Goal: Complete application form

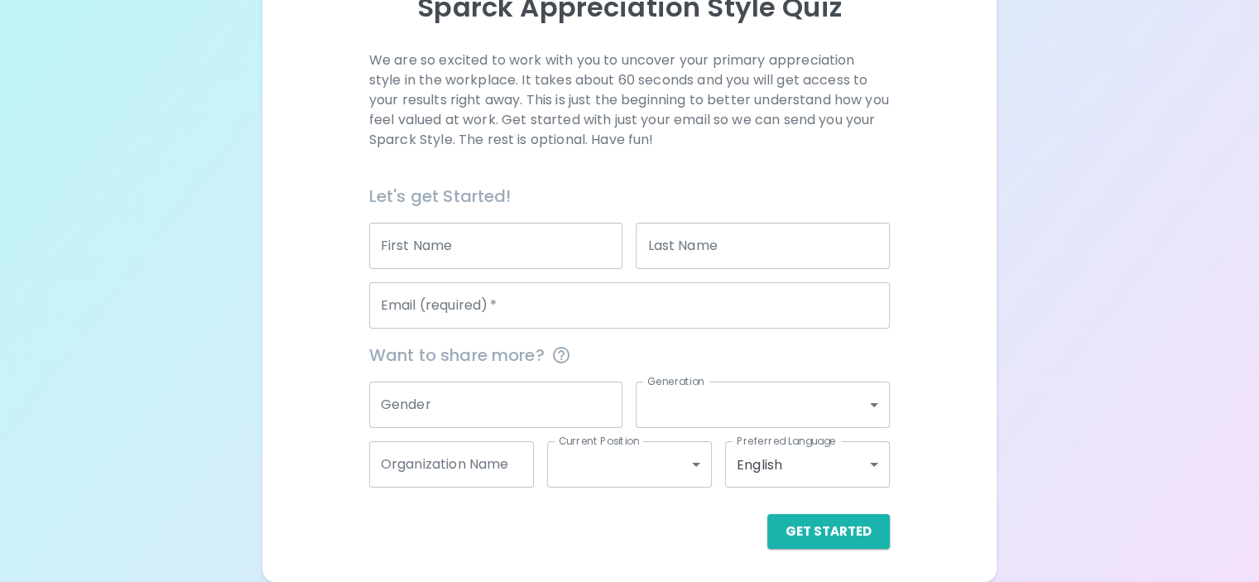
scroll to position [246, 0]
click at [488, 242] on input "First Name" at bounding box center [496, 246] width 254 height 46
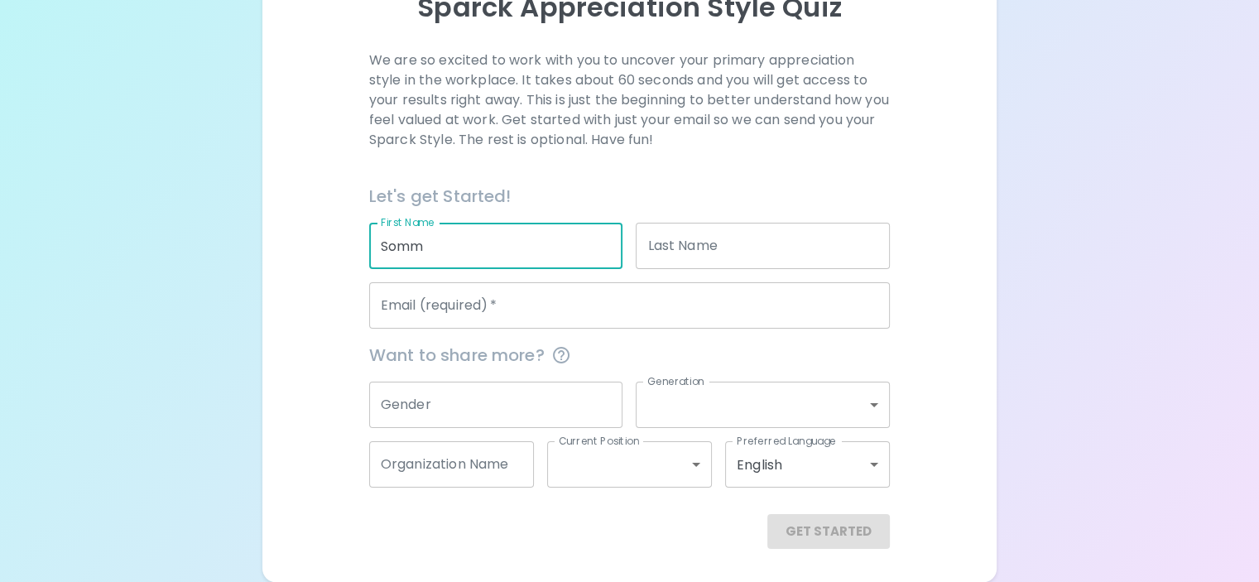
type input "Somm"
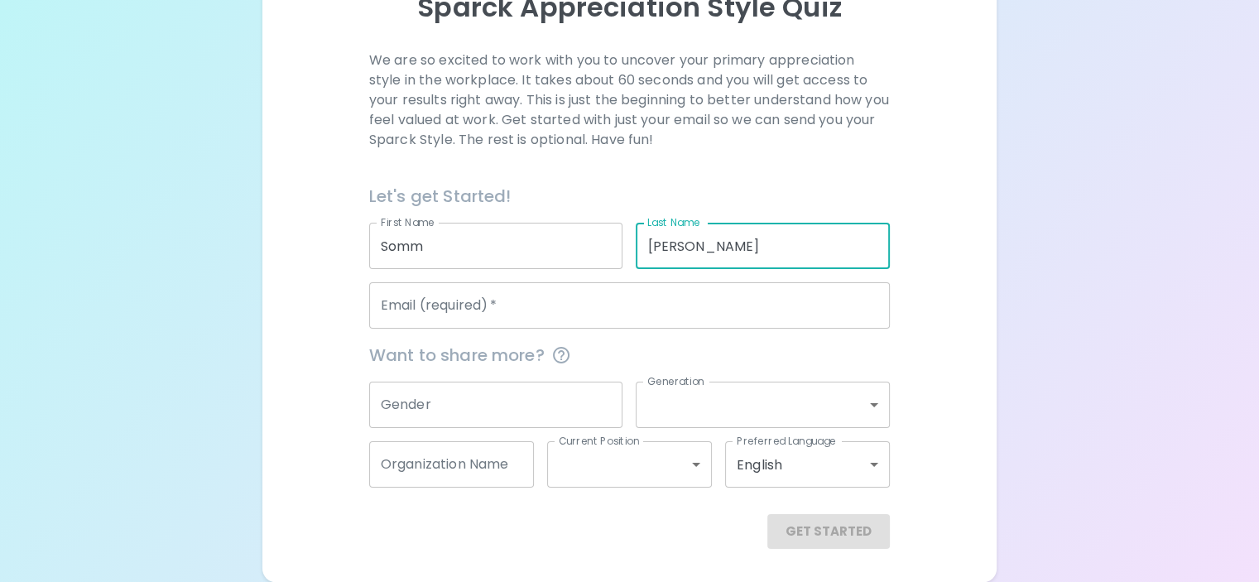
type input "[PERSON_NAME]"
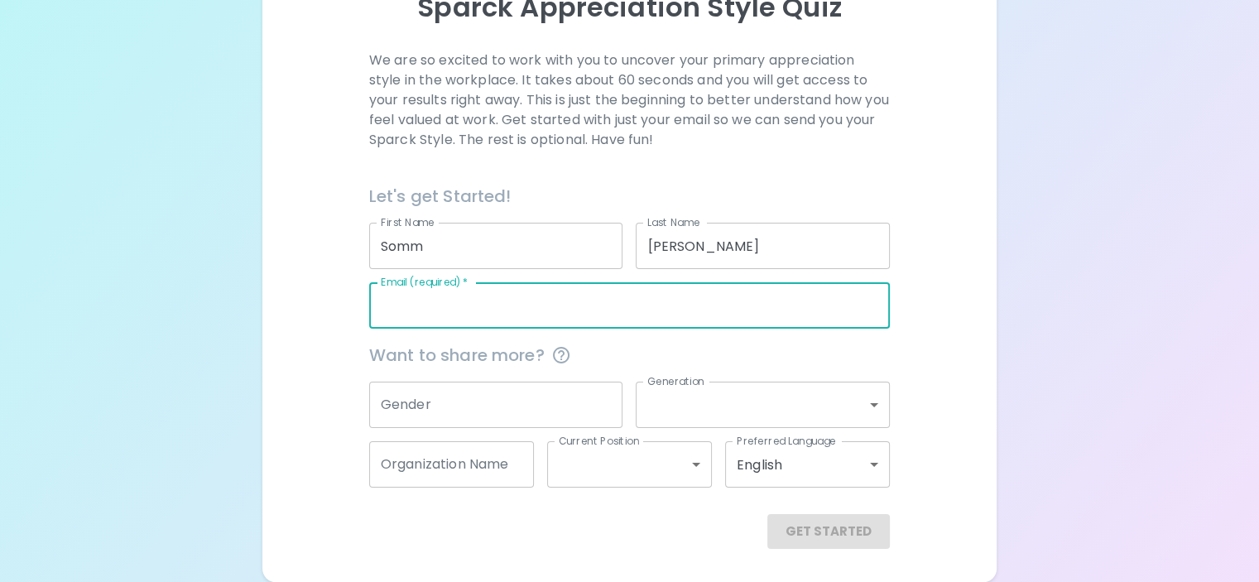
click at [546, 314] on input "Email (required)   *" at bounding box center [629, 305] width 521 height 46
type input "[EMAIL_ADDRESS][DOMAIN_NAME]"
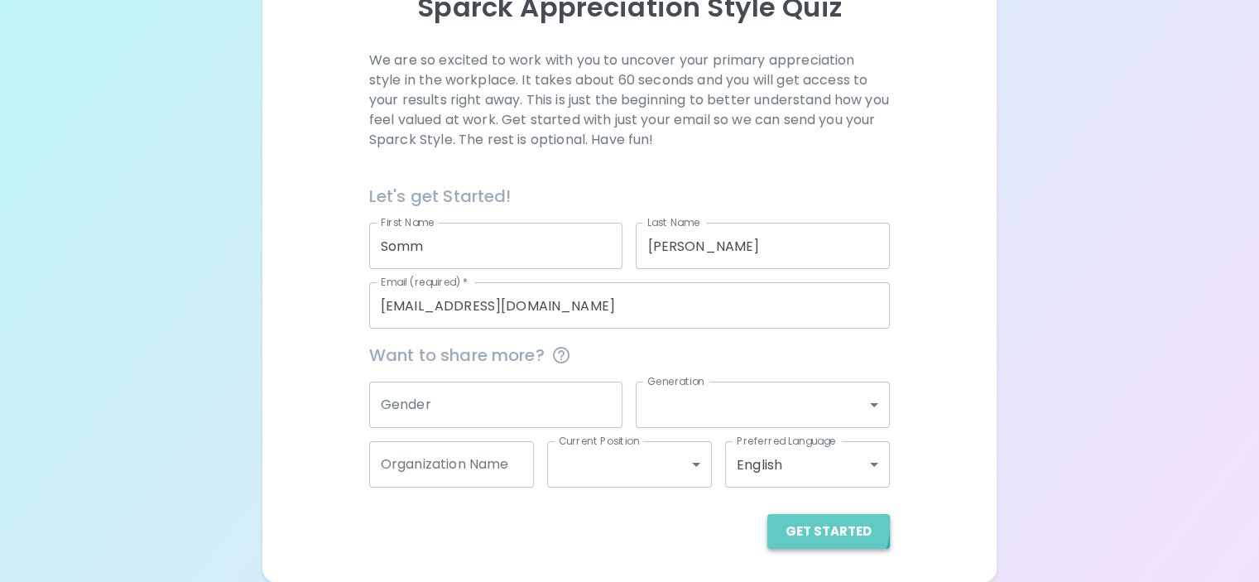
click at [767, 525] on button "Get Started" at bounding box center [828, 531] width 122 height 35
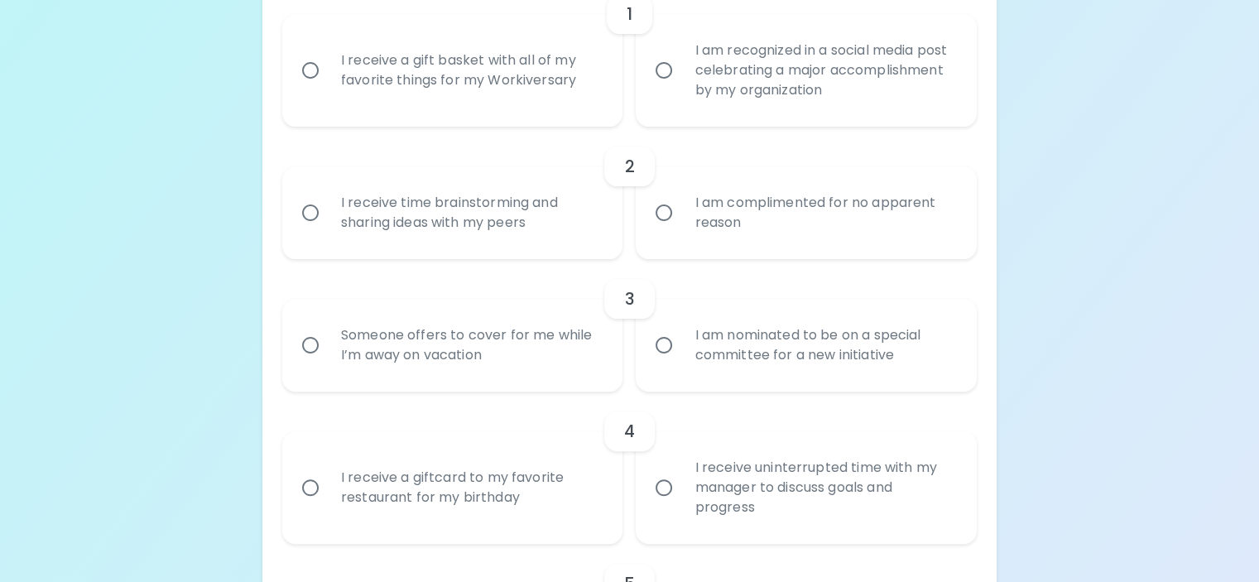
scroll to position [426, 0]
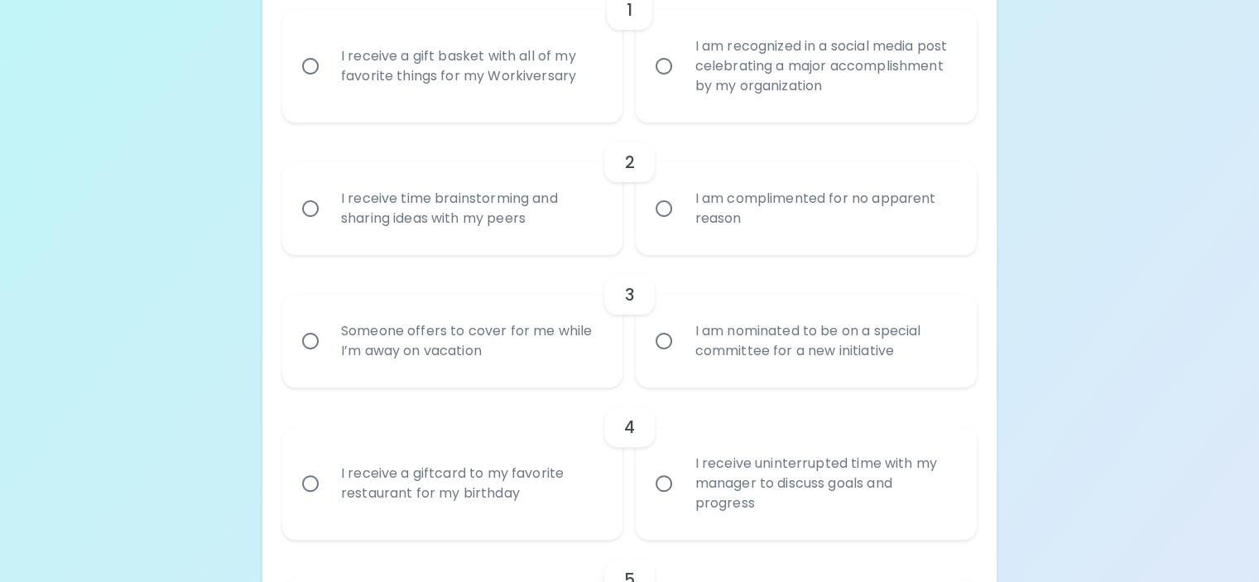
click at [387, 122] on label "I receive a gift basket with all of my favorite things for my Workiversary" at bounding box center [443, 66] width 341 height 113
click at [328, 84] on input "I receive a gift basket with all of my favorite things for my Workiversary" at bounding box center [310, 66] width 35 height 35
radio input "true"
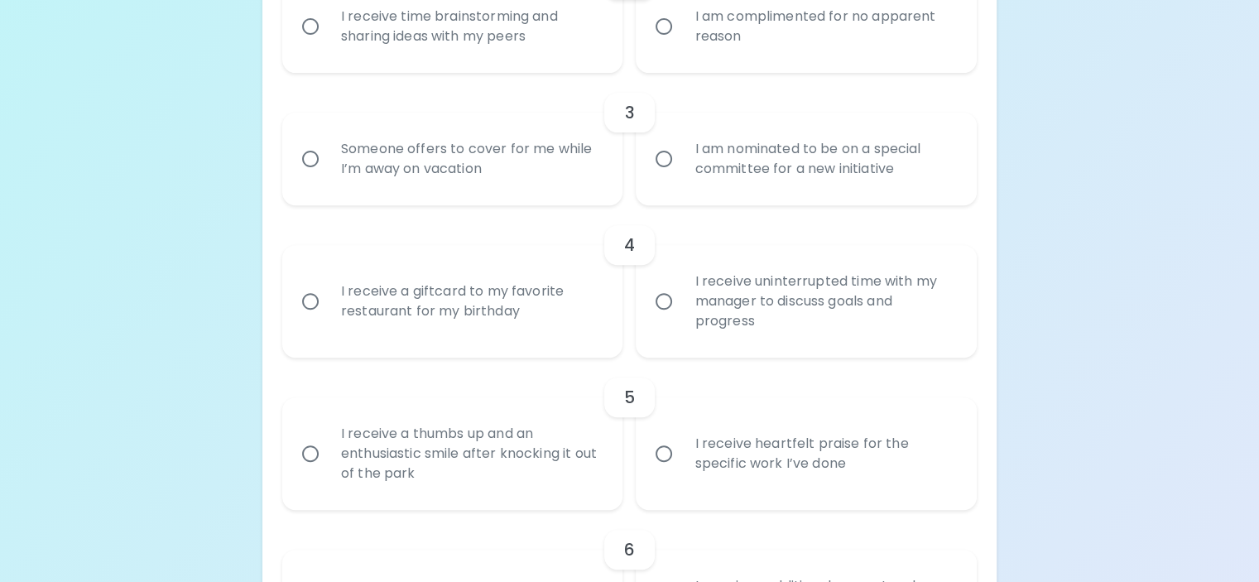
scroll to position [610, 0]
click at [735, 65] on div "I am complimented for no apparent reason" at bounding box center [824, 24] width 286 height 79
click at [681, 42] on input "I am complimented for no apparent reason" at bounding box center [663, 24] width 35 height 35
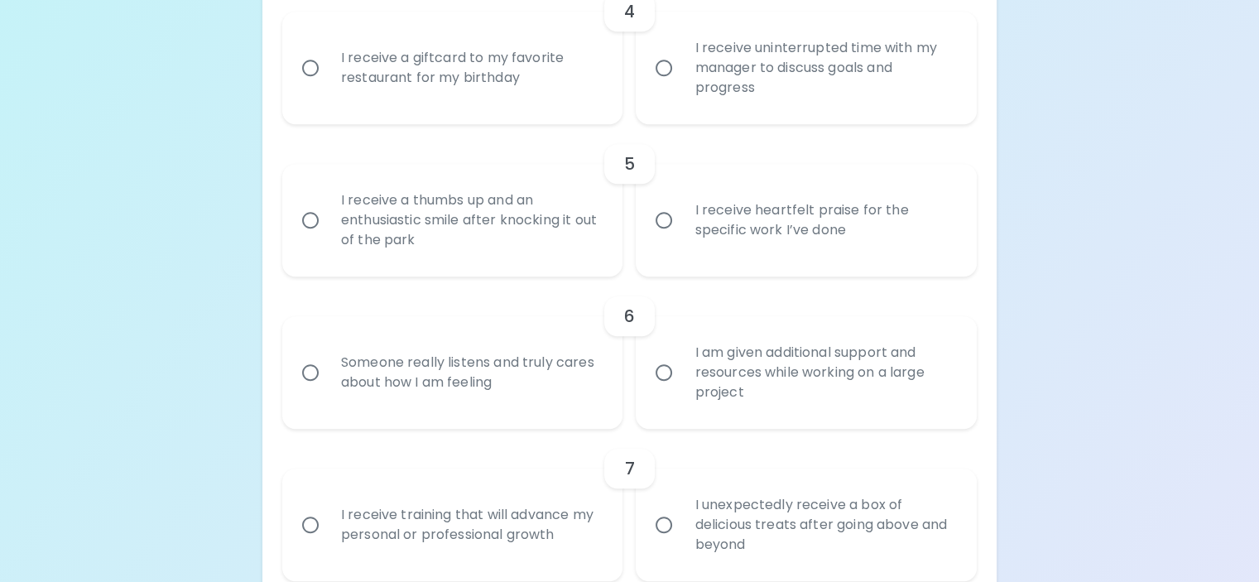
scroll to position [844, 0]
radio input "true"
radio input "false"
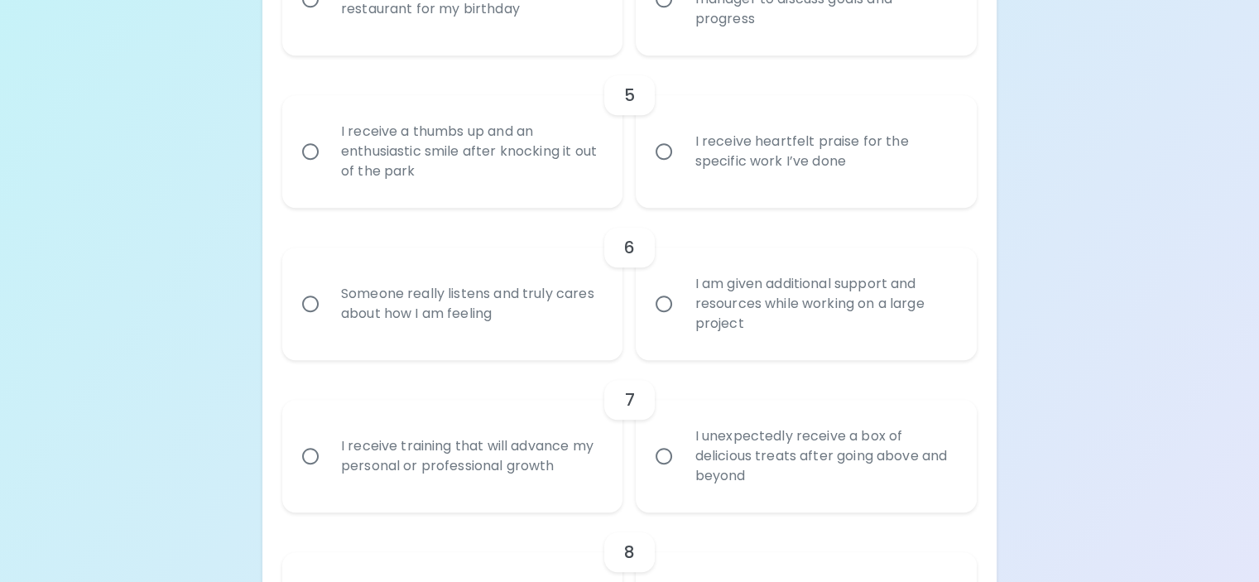
scroll to position [976, 0]
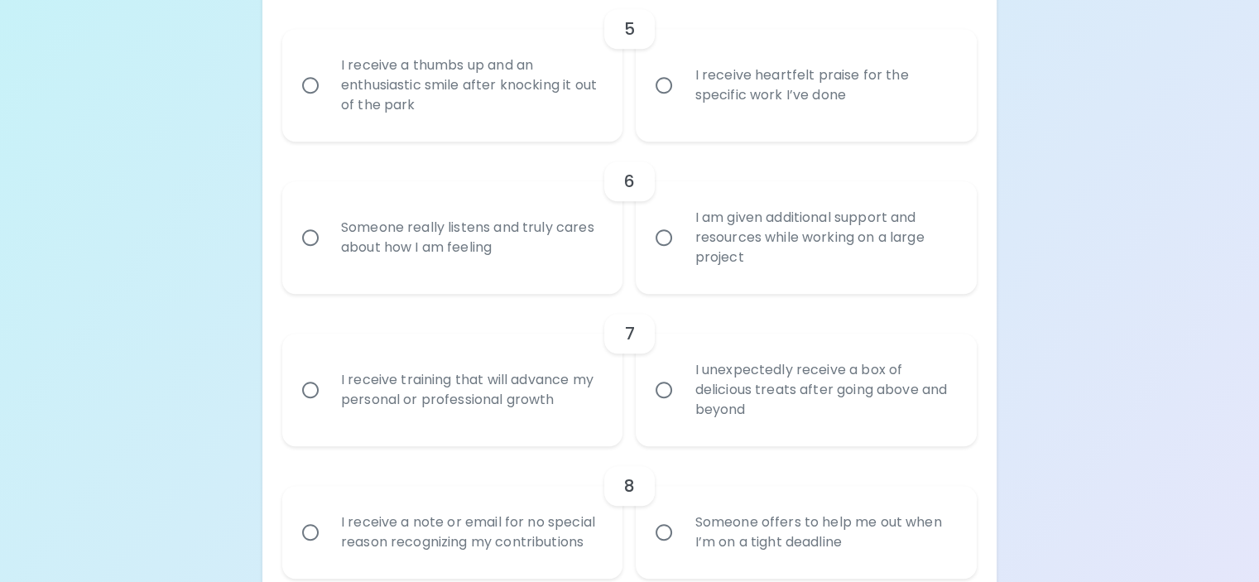
radio input "true"
radio input "false"
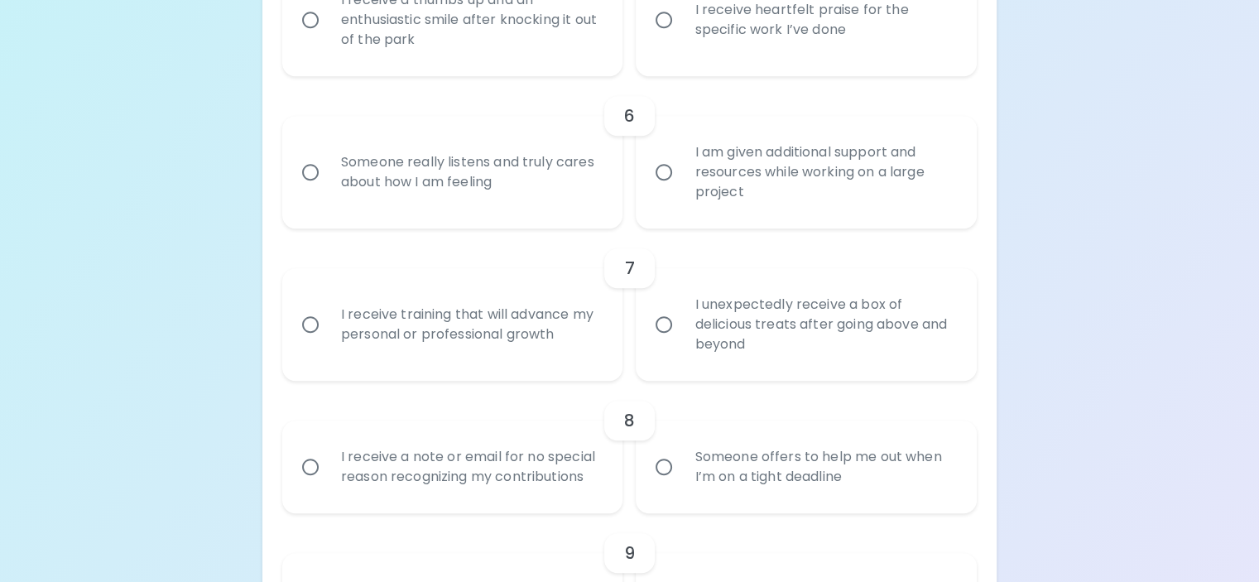
scroll to position [1109, 0]
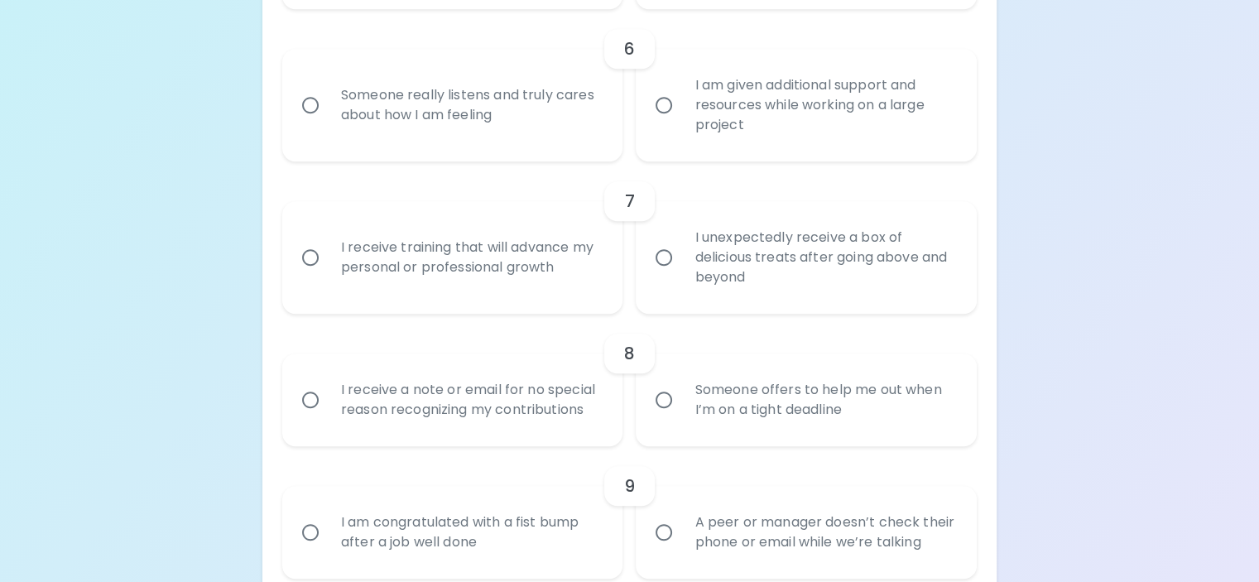
radio input "true"
radio input "false"
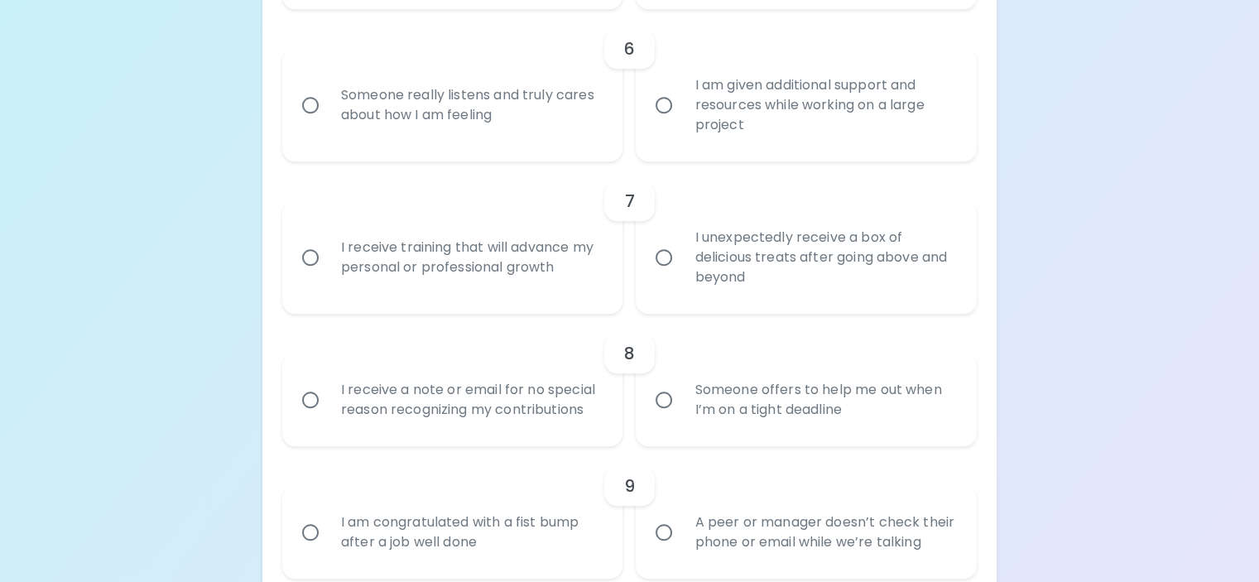
radio input "false"
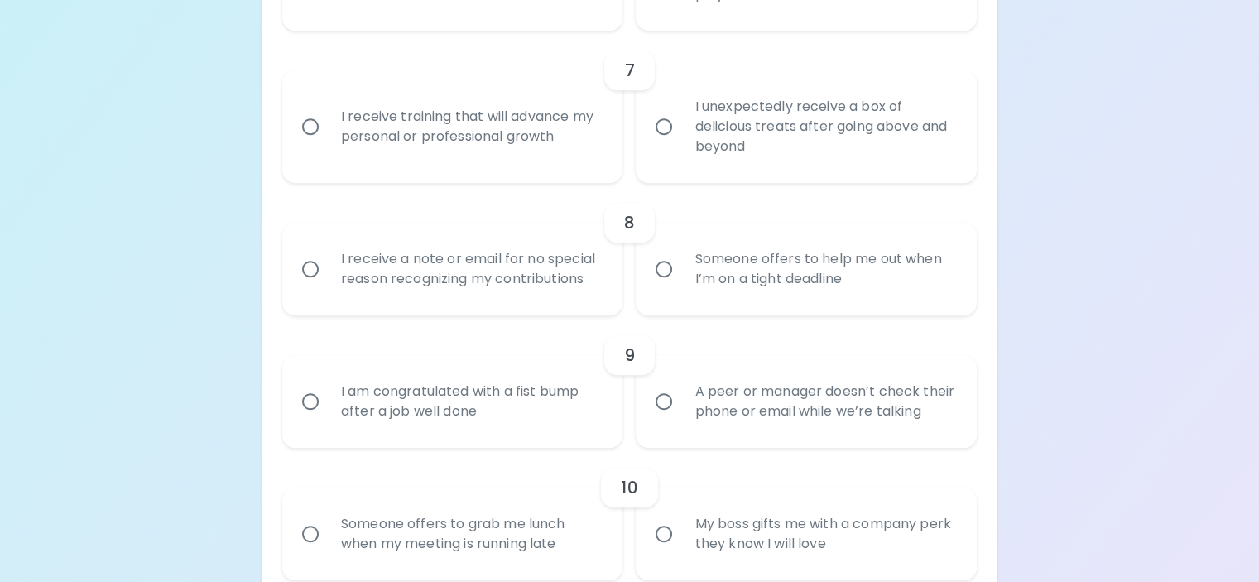
scroll to position [1241, 0]
radio input "true"
radio input "false"
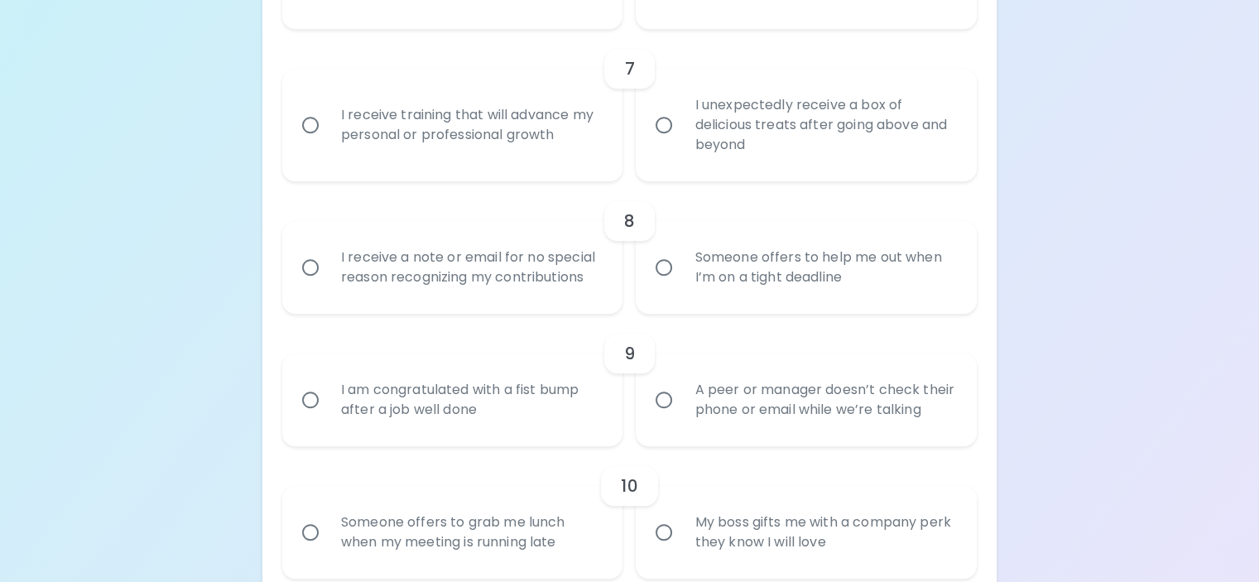
radio input "false"
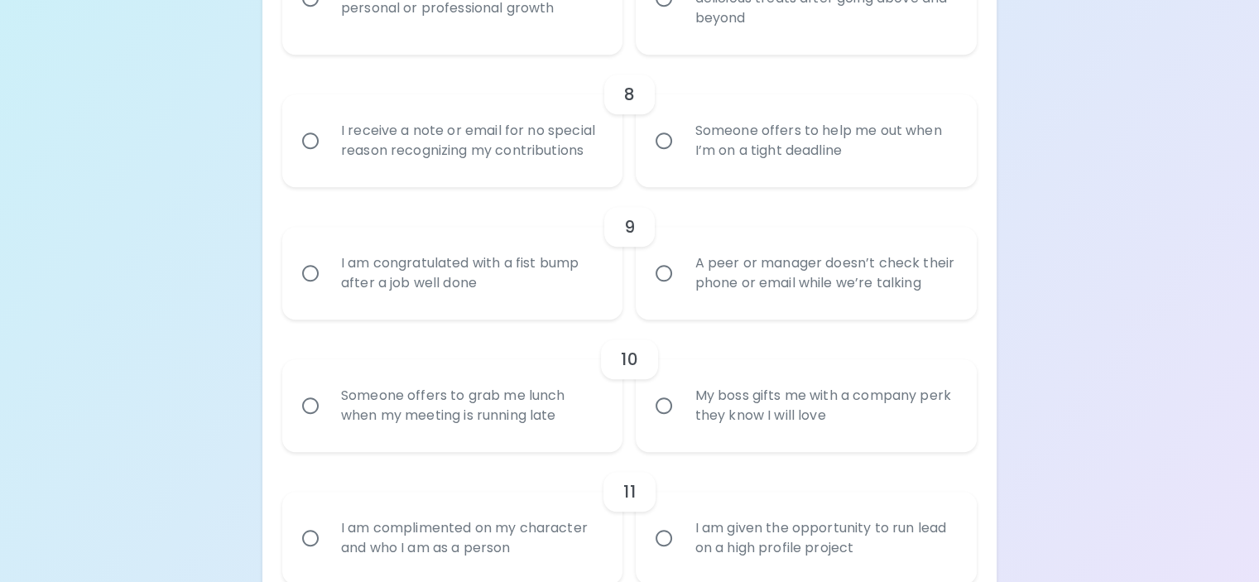
scroll to position [1374, 0]
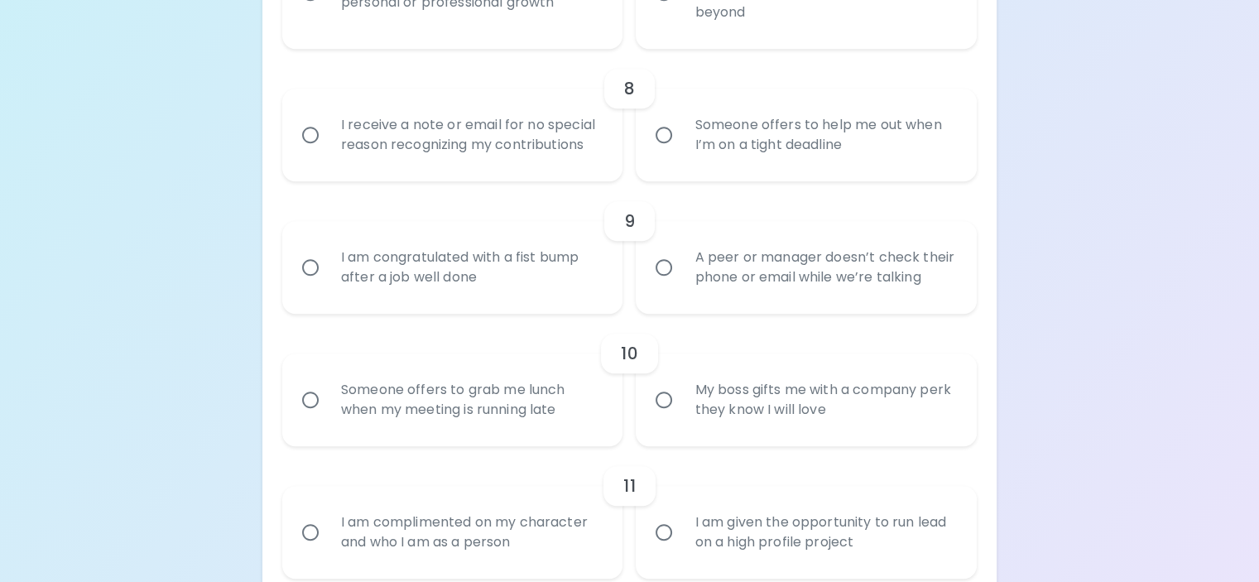
radio input "true"
radio input "false"
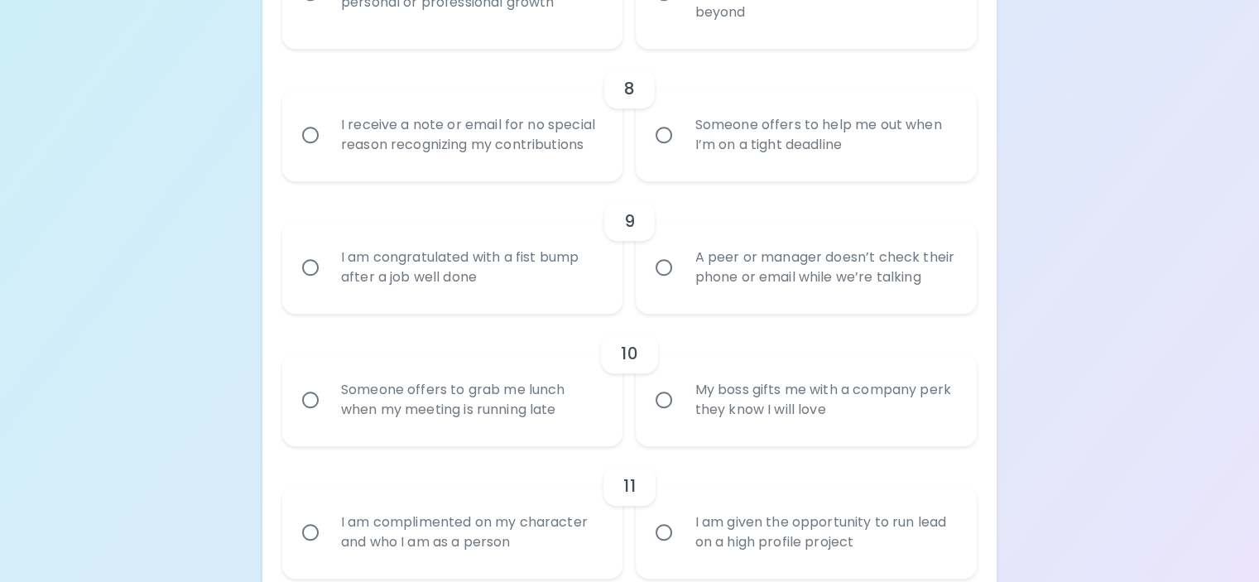
radio input "false"
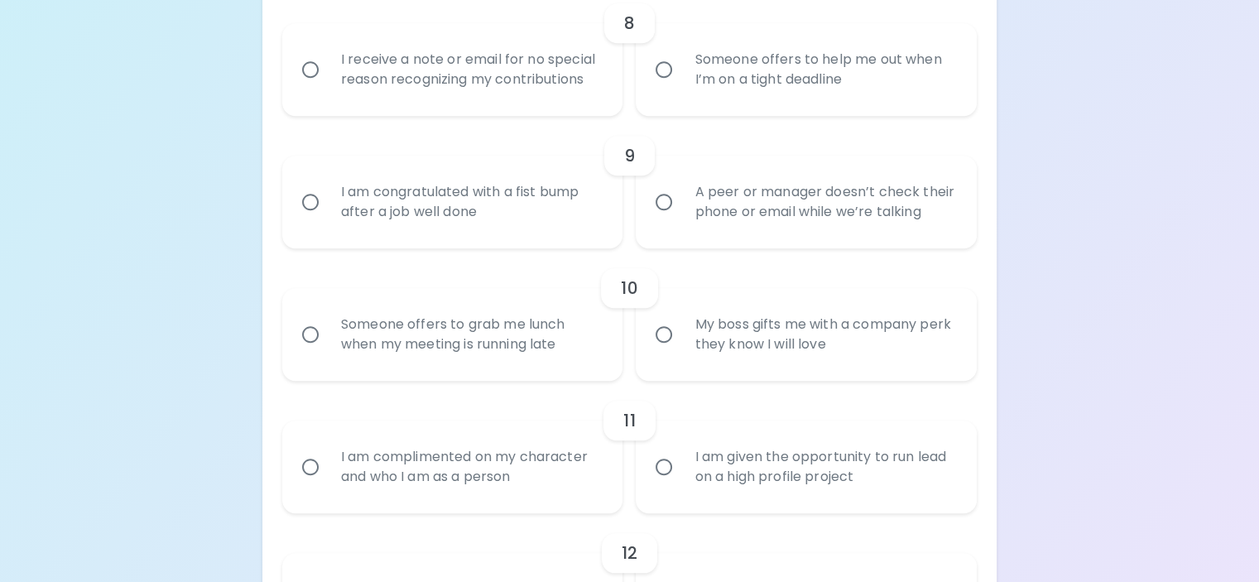
scroll to position [1506, 0]
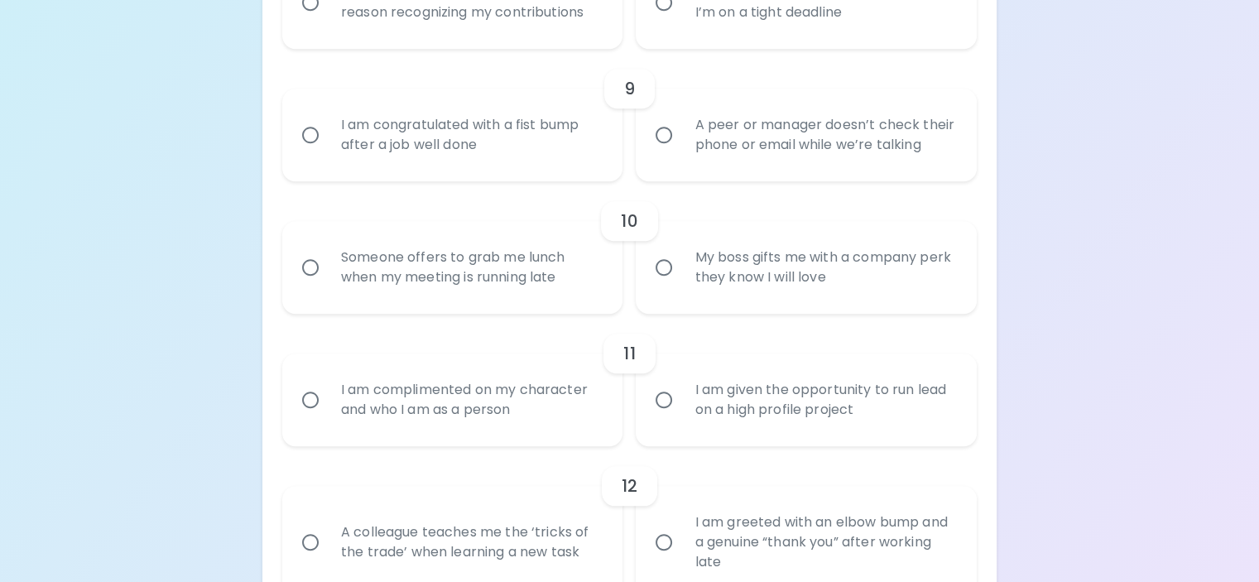
radio input "true"
click at [705, 42] on div "Someone offers to help me out when I’m on a tight deadline" at bounding box center [824, 2] width 286 height 79
click at [681, 20] on input "Someone offers to help me out when I’m on a tight deadline" at bounding box center [663, 2] width 35 height 35
radio input "false"
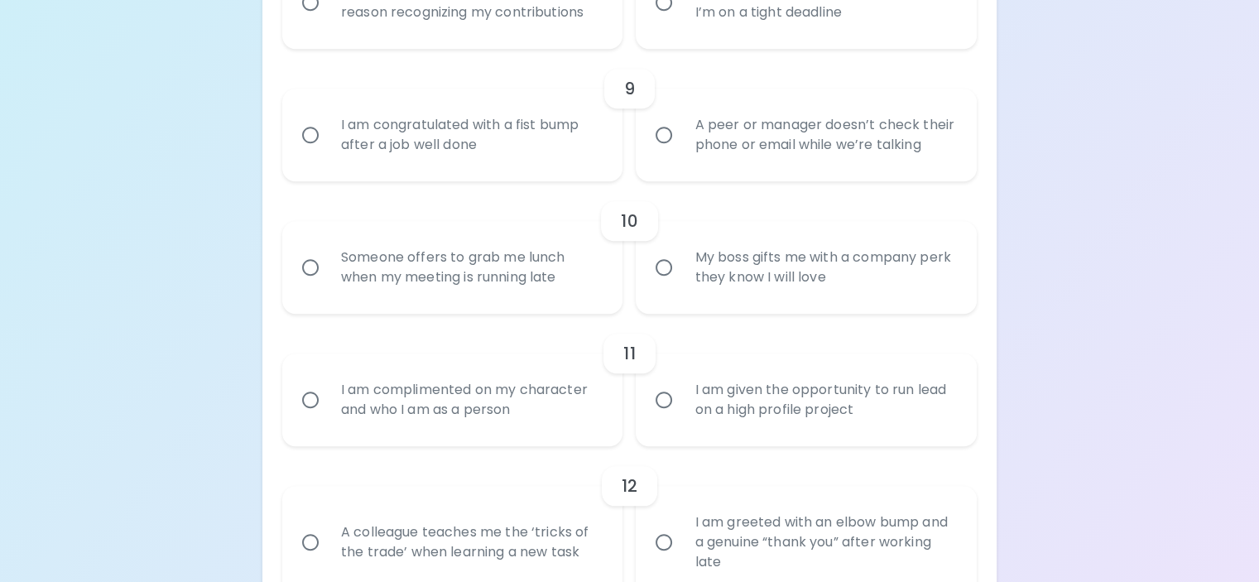
radio input "false"
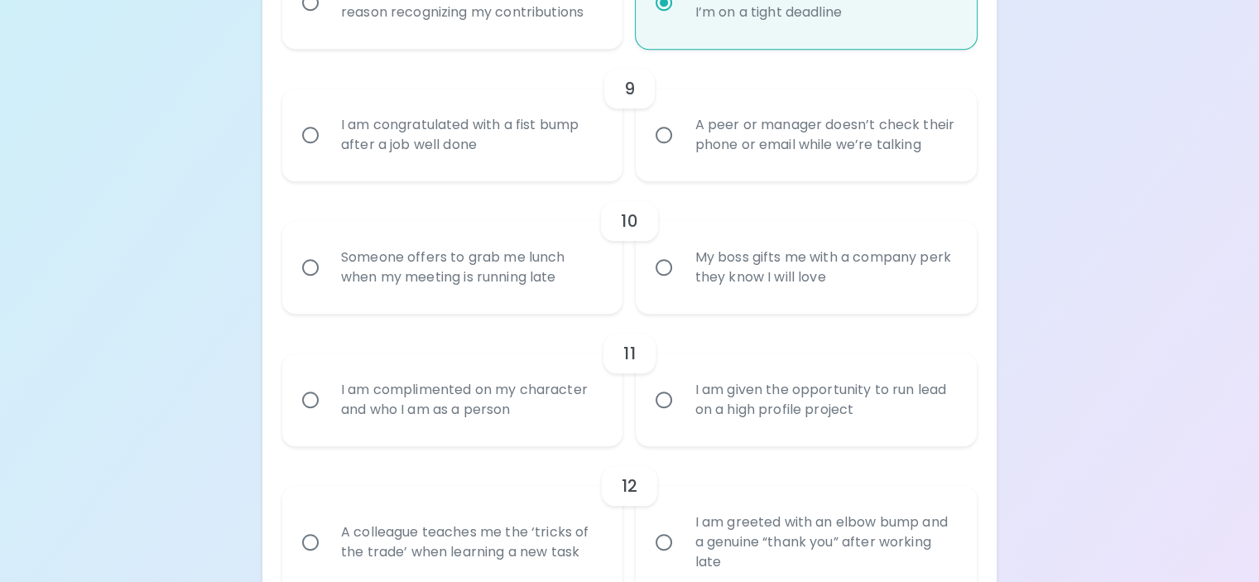
scroll to position [1639, 0]
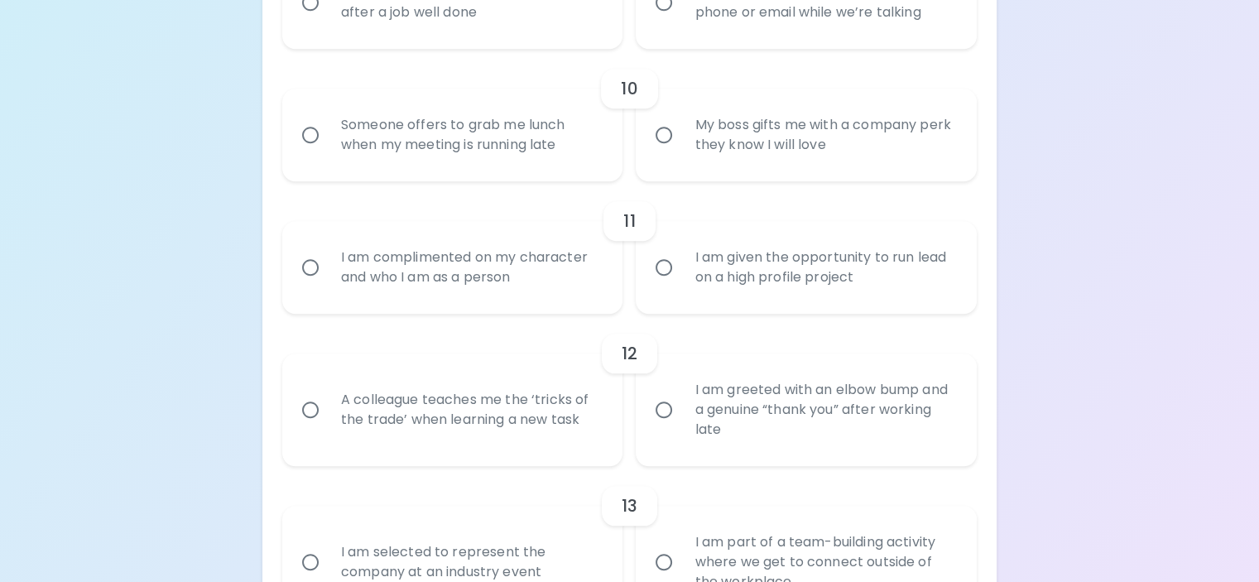
radio input "true"
click at [553, 42] on div "I am congratulated with a fist bump after a job well done" at bounding box center [471, 2] width 286 height 79
click at [328, 20] on input "I am congratulated with a fist bump after a job well done" at bounding box center [310, 2] width 35 height 35
radio input "false"
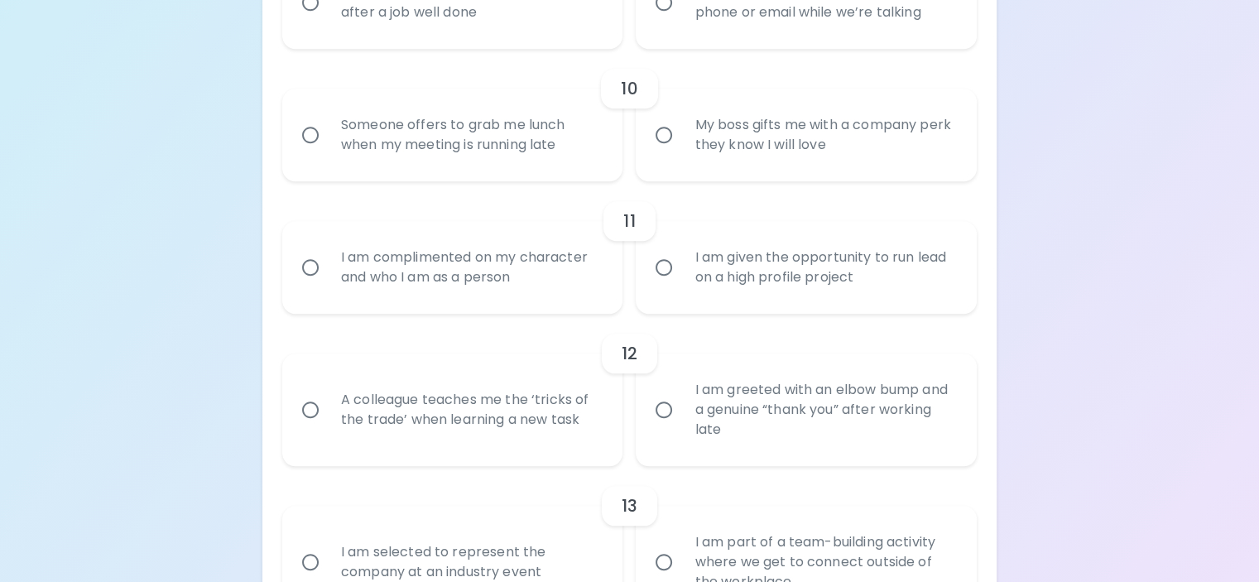
radio input "false"
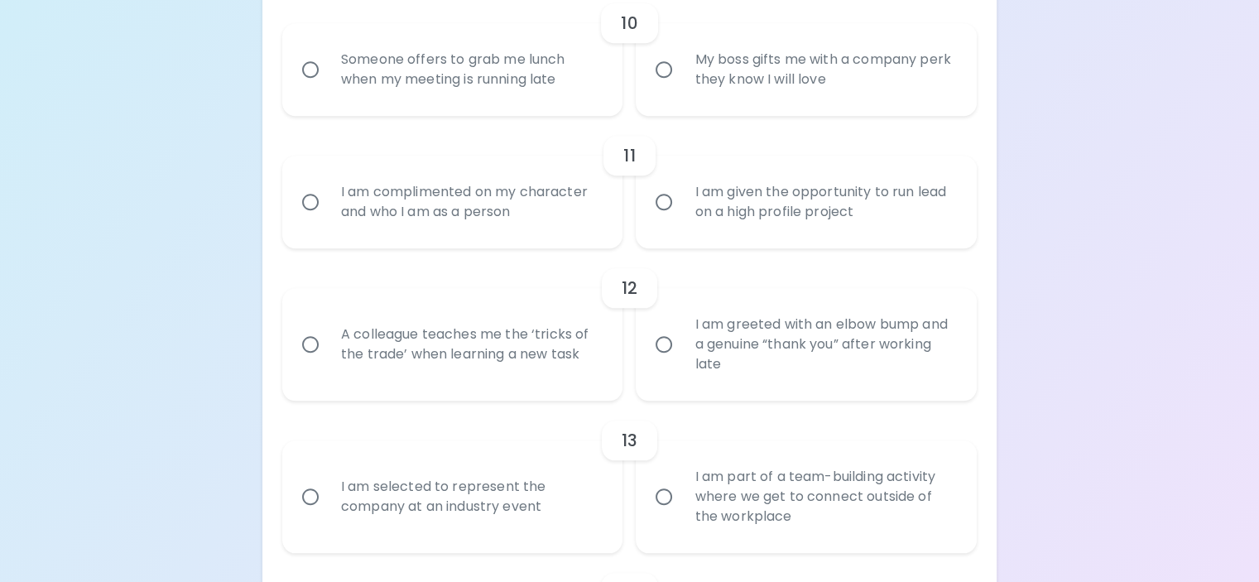
scroll to position [1771, 0]
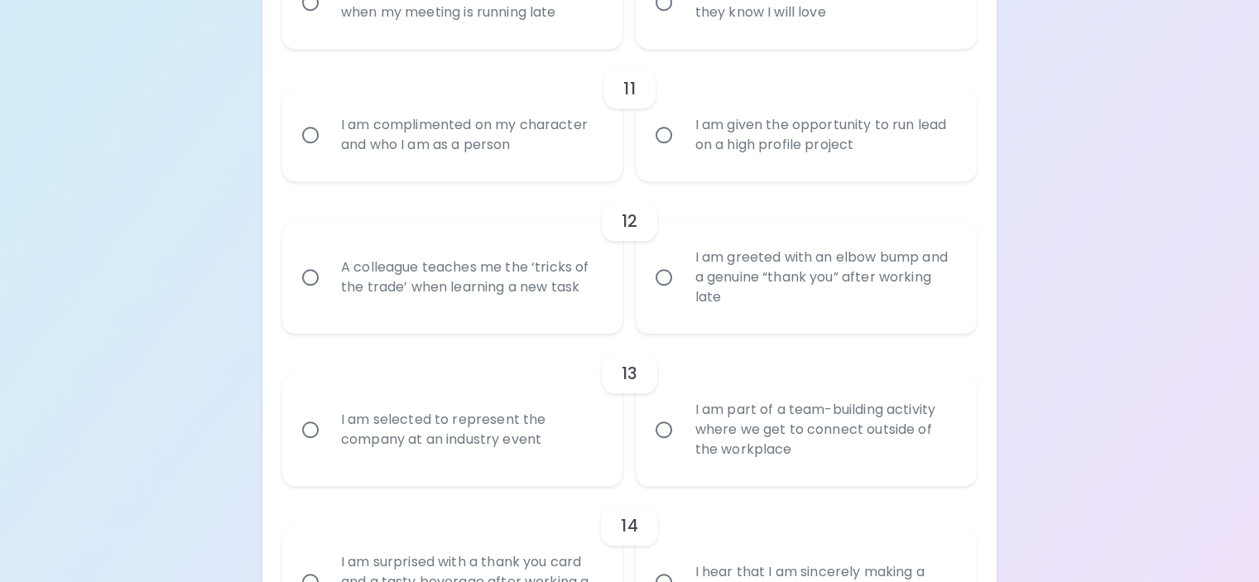
radio input "true"
click at [540, 42] on div "Someone offers to grab me lunch when my meeting is running late" at bounding box center [471, 2] width 286 height 79
click at [328, 20] on input "Someone offers to grab me lunch when my meeting is running late" at bounding box center [310, 2] width 35 height 35
radio input "false"
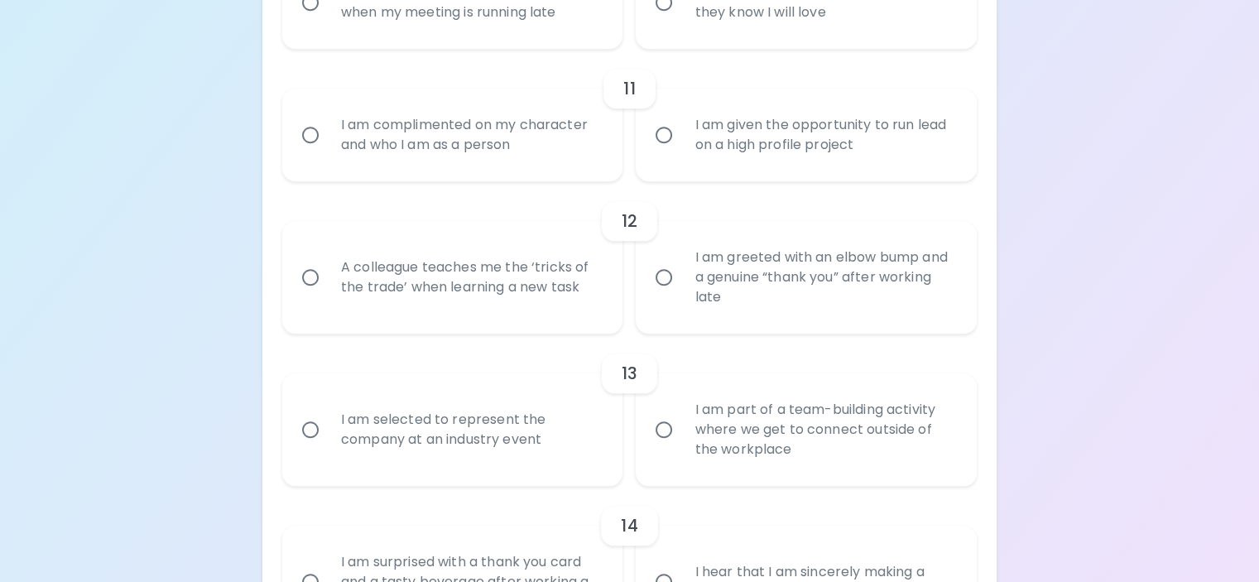
radio input "false"
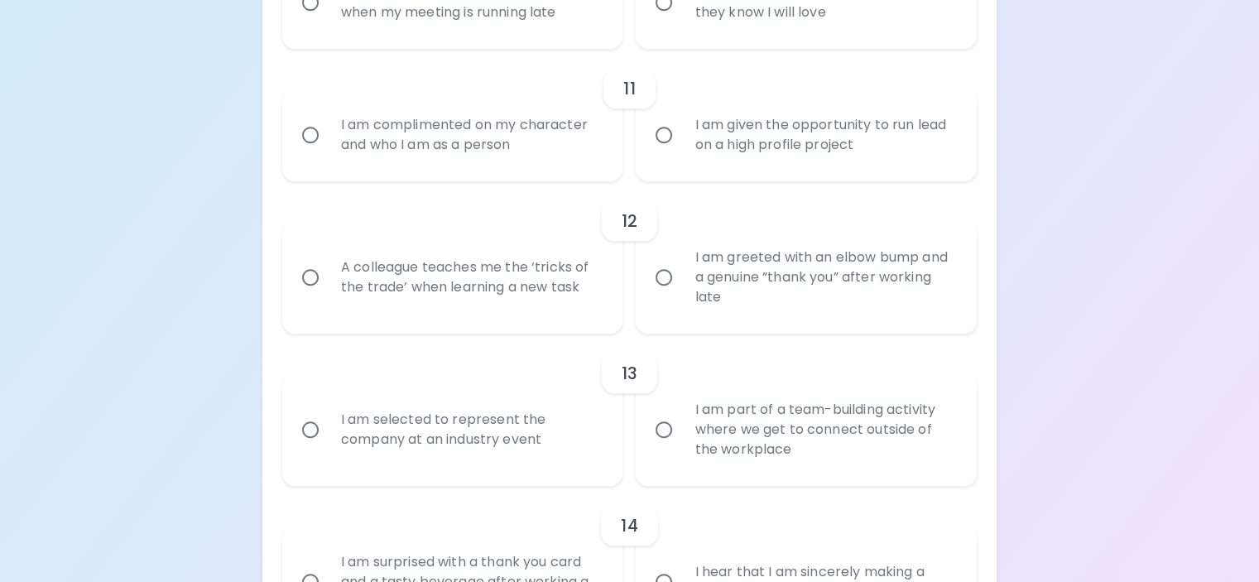
radio input "false"
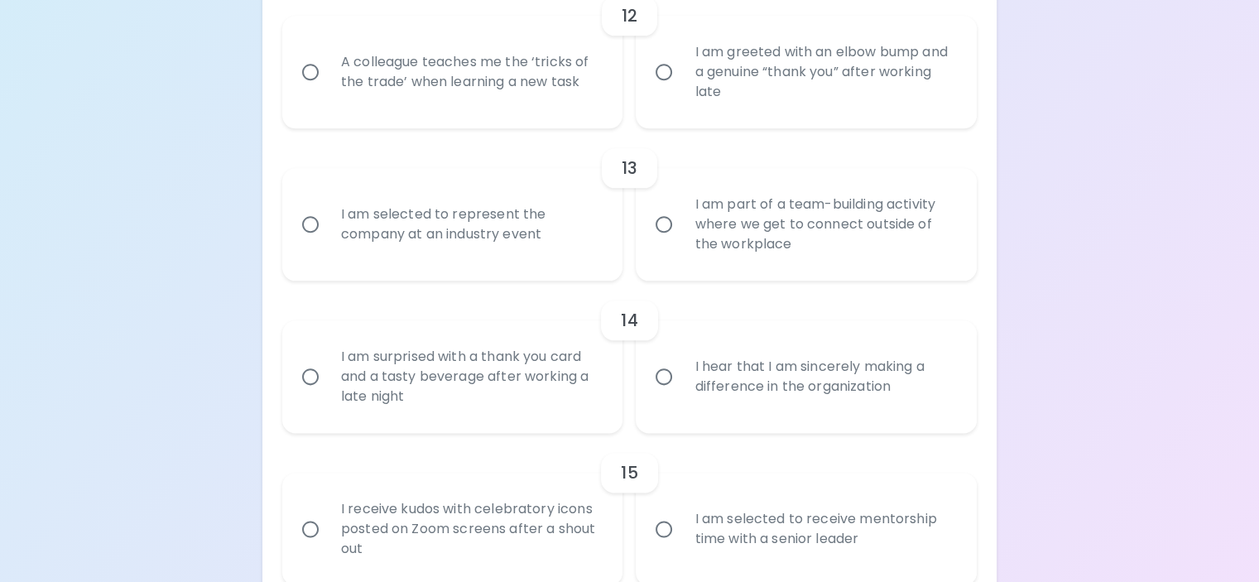
scroll to position [1979, 0]
radio input "true"
radio input "false"
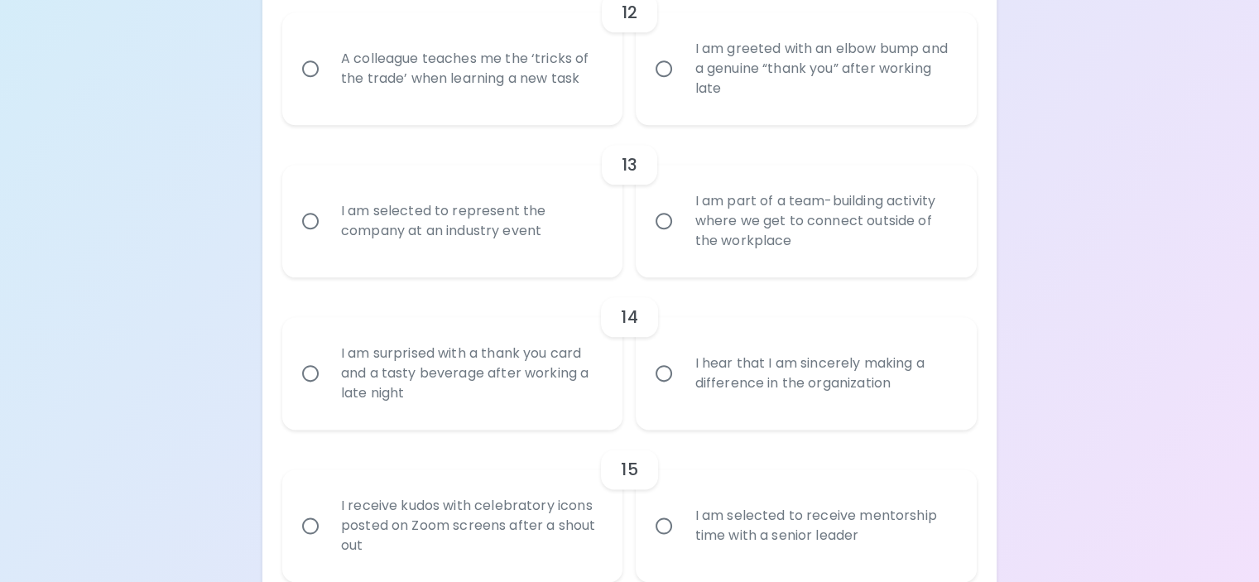
radio input "false"
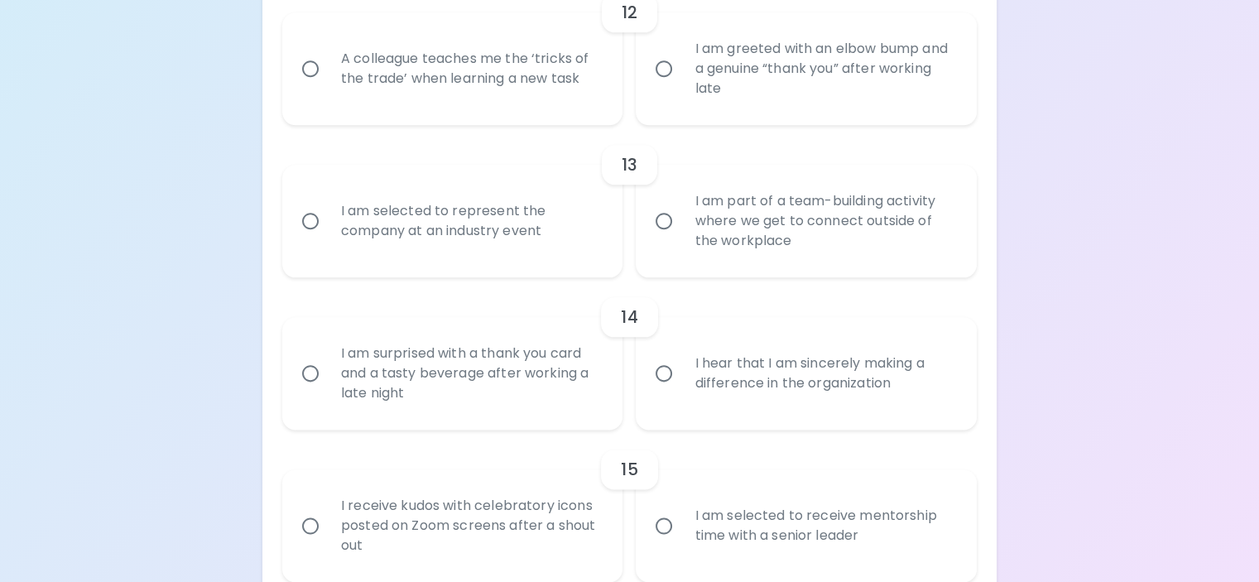
radio input "false"
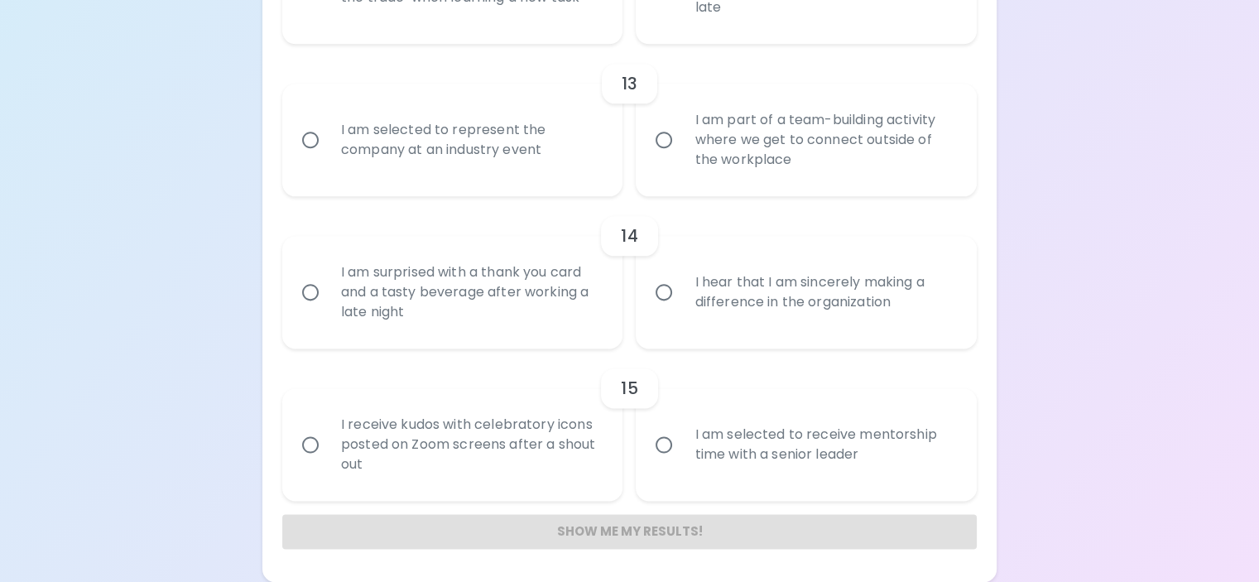
scroll to position [2112, 0]
radio input "true"
radio input "false"
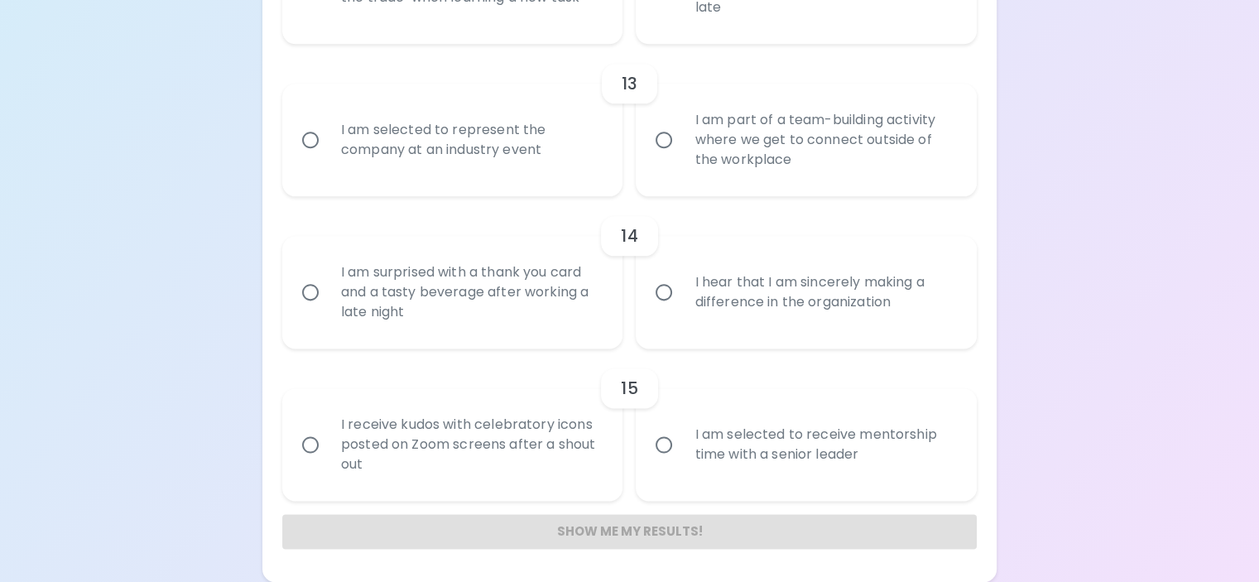
radio input "false"
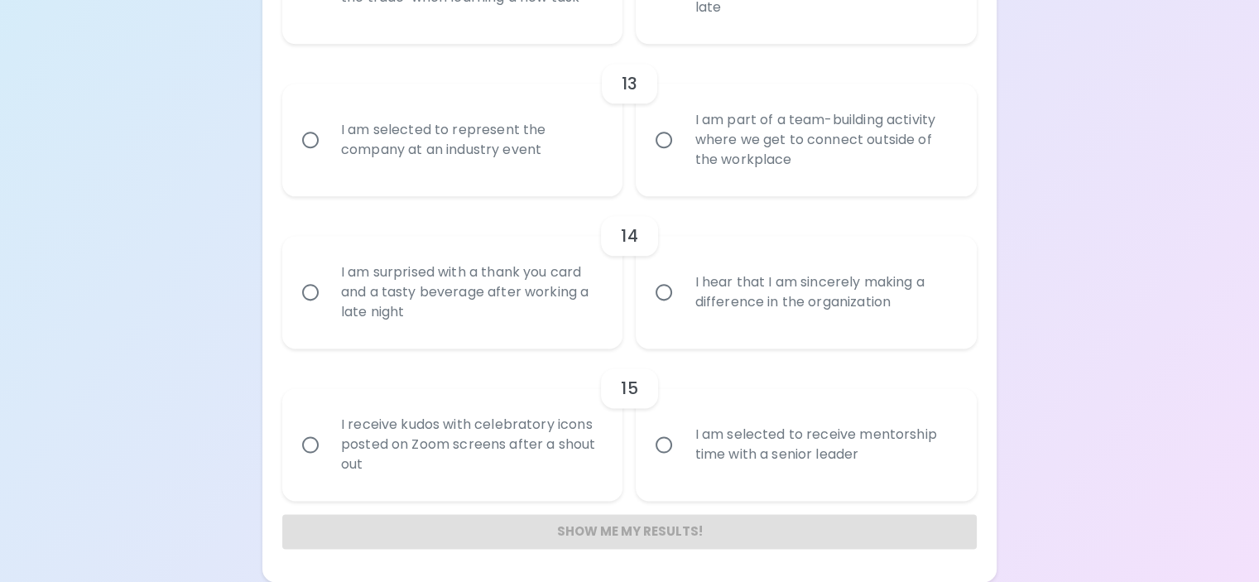
radio input "false"
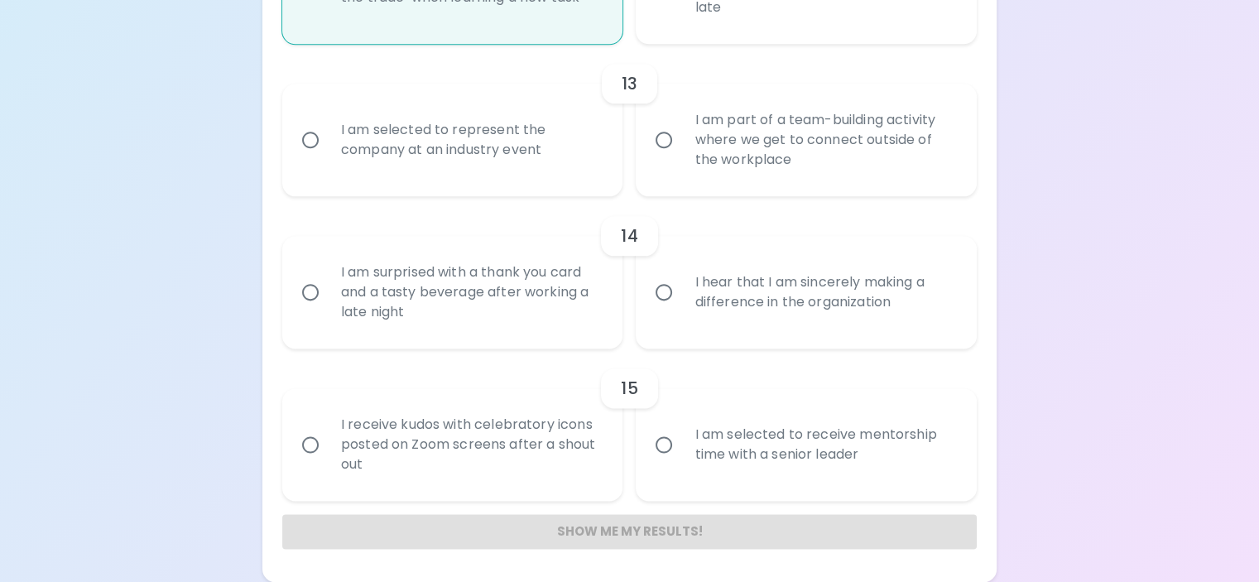
scroll to position [2367, 0]
radio input "true"
click at [824, 190] on div "I am part of a team-building activity where we get to connect outside of the wo…" at bounding box center [824, 139] width 286 height 99
click at [681, 157] on input "I am part of a team-building activity where we get to connect outside of the wo…" at bounding box center [663, 139] width 35 height 35
radio input "false"
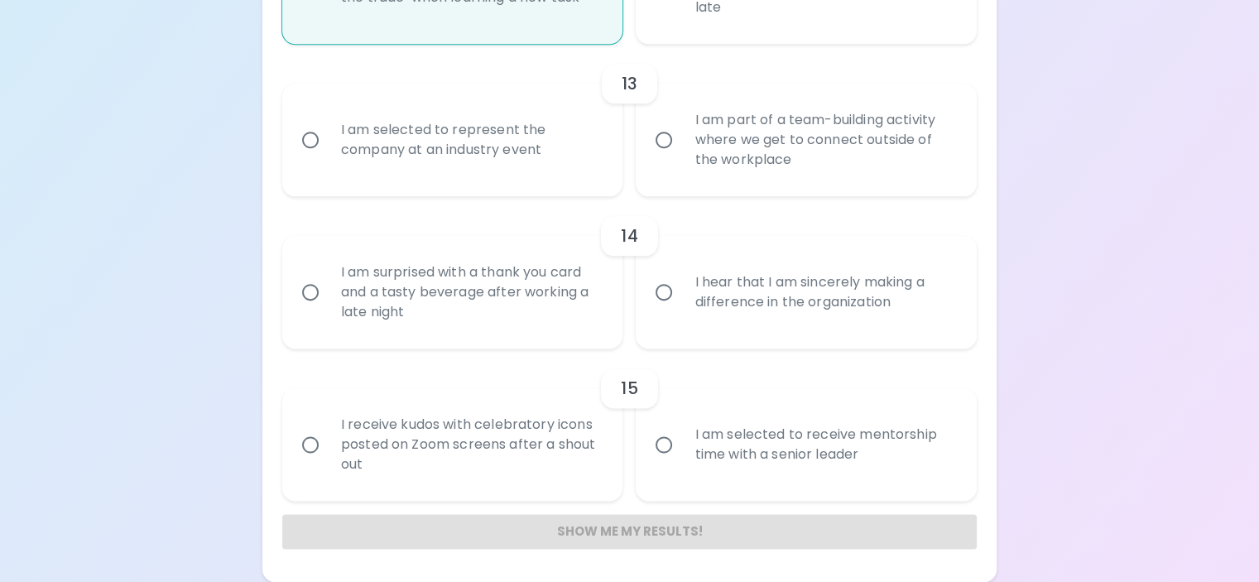
radio input "false"
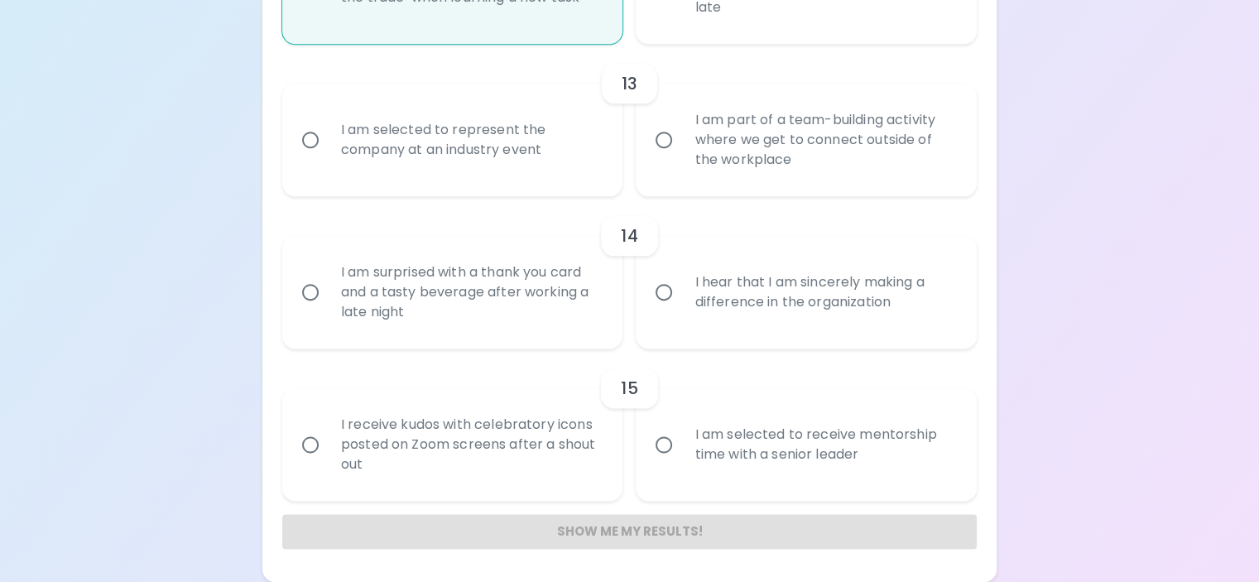
radio input "false"
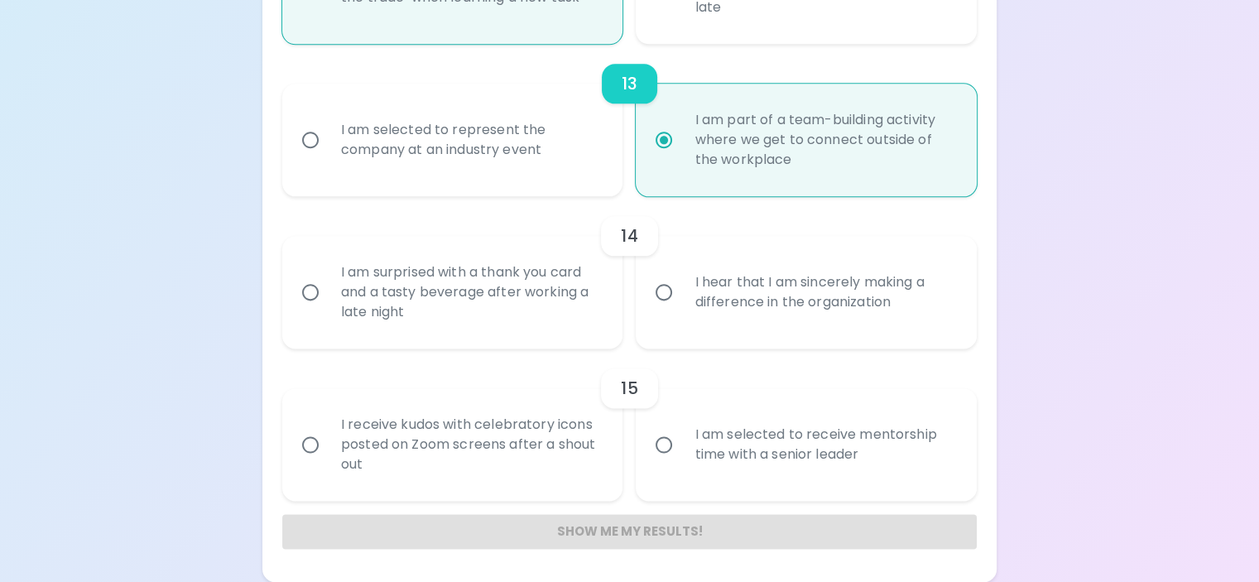
scroll to position [2589, 0]
radio input "true"
click at [589, 272] on div "I am surprised with a thank you card and a tasty beverage after working a late …" at bounding box center [471, 291] width 286 height 99
click at [328, 275] on input "I am surprised with a thank you card and a tasty beverage after working a late …" at bounding box center [310, 292] width 35 height 35
radio input "false"
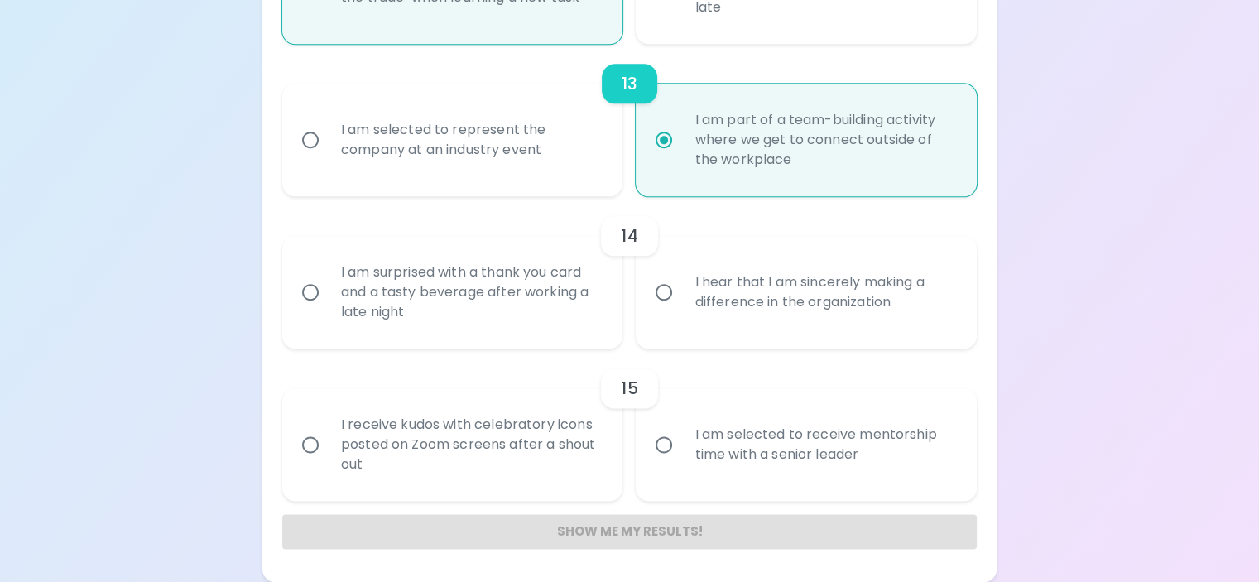
radio input "false"
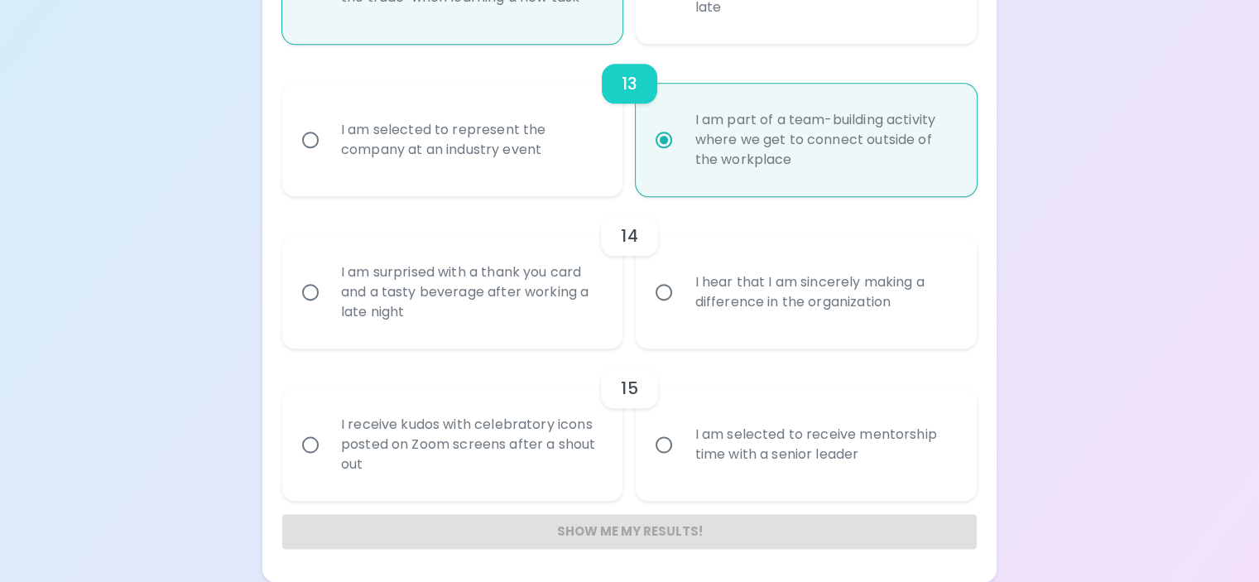
radio input "false"
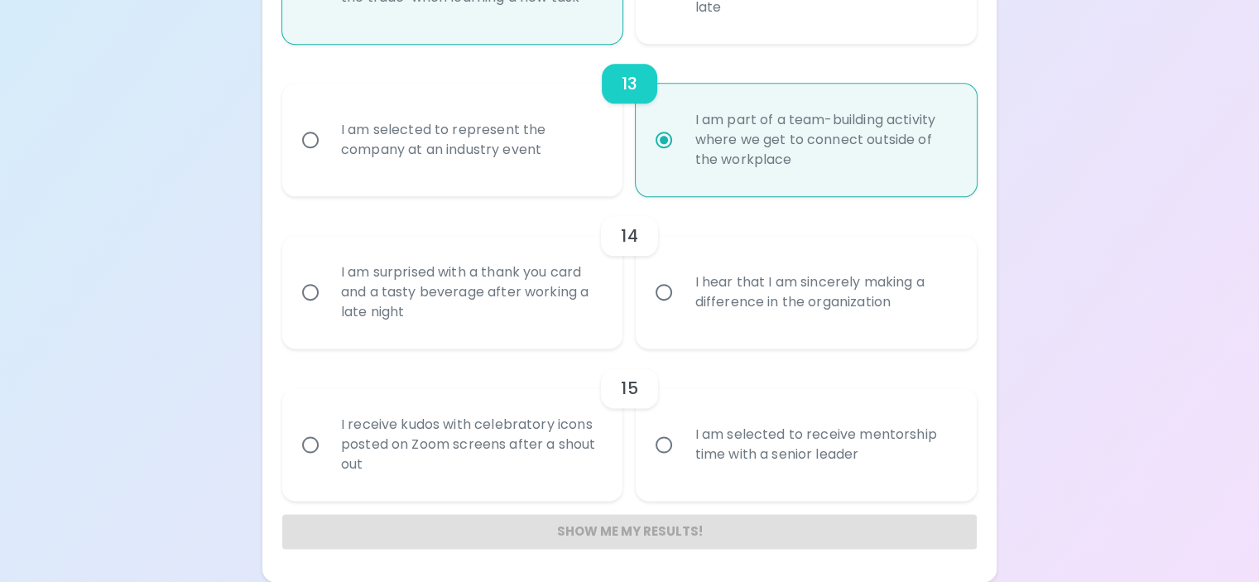
radio input "false"
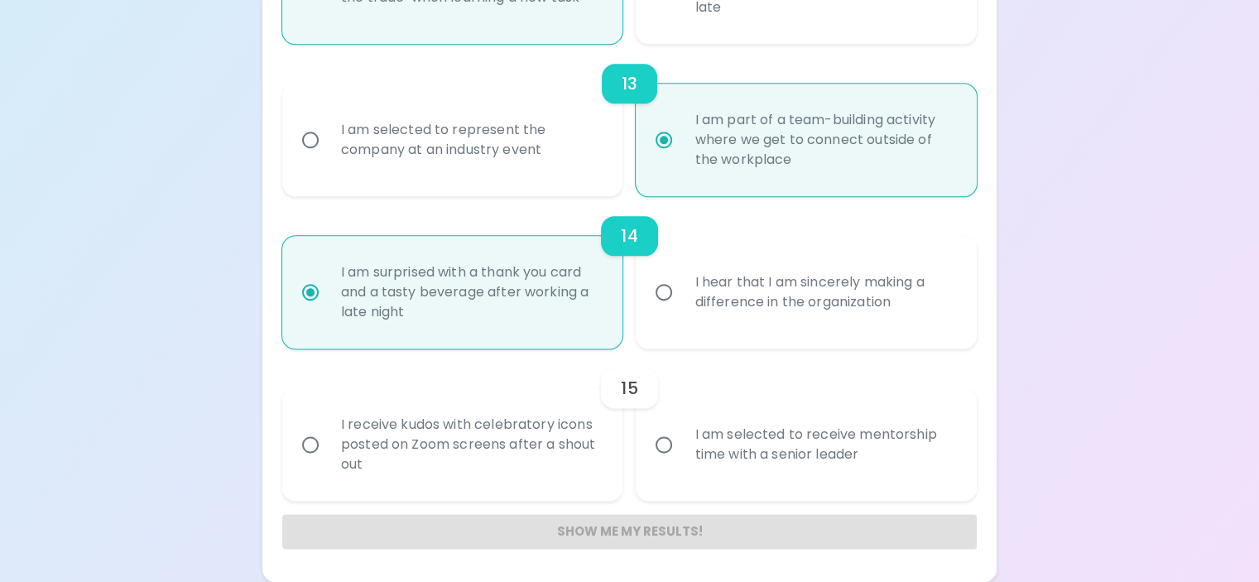
radio input "true"
click at [713, 439] on div "I am selected to receive mentorship time with a senior leader" at bounding box center [824, 444] width 286 height 79
click at [681, 439] on input "I am selected to receive mentorship time with a senior leader" at bounding box center [663, 444] width 35 height 35
radio input "false"
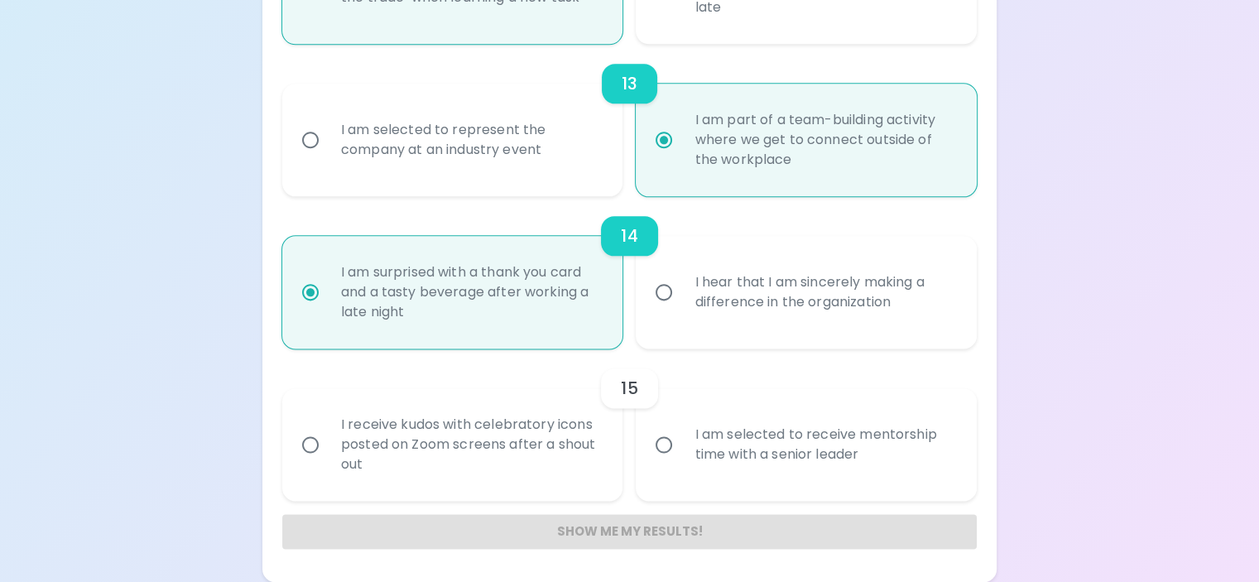
radio input "false"
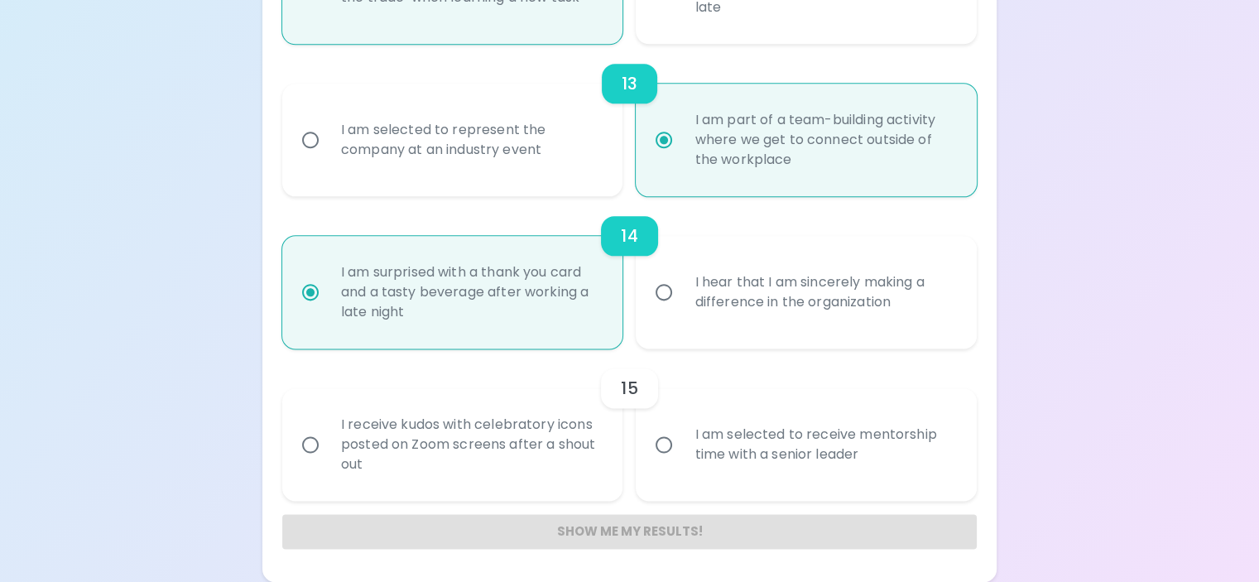
radio input "false"
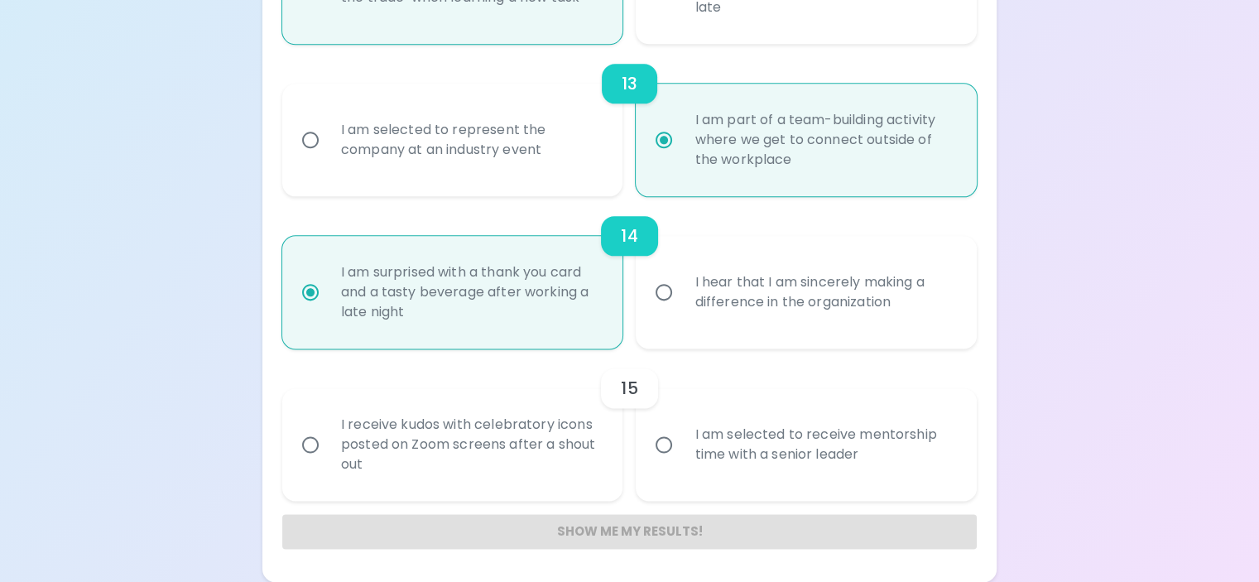
radio input "false"
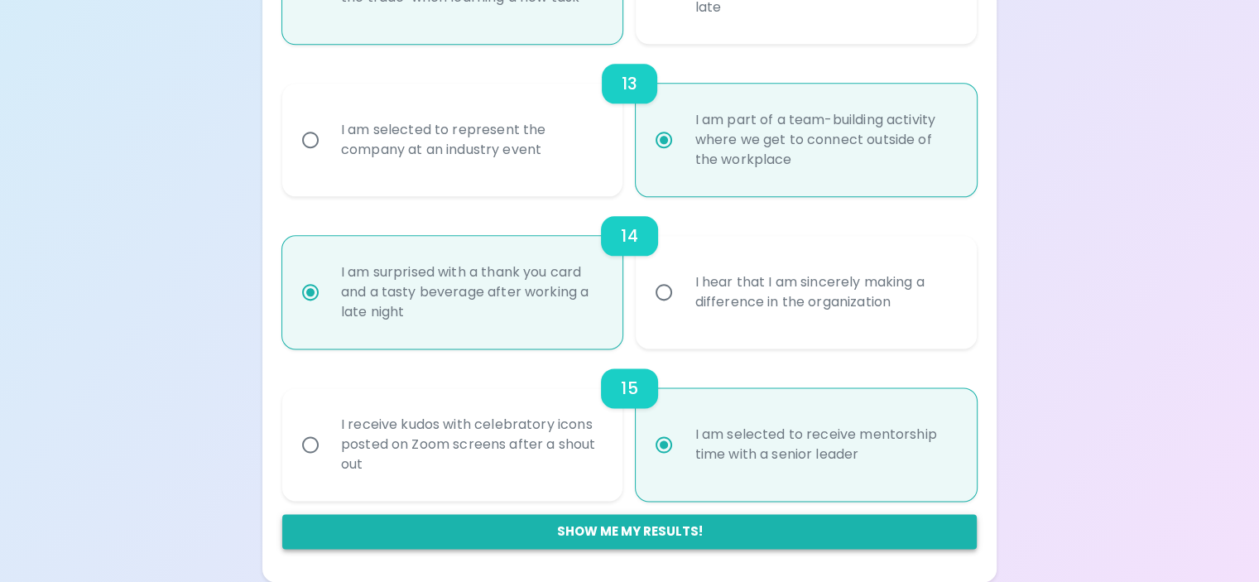
radio input "true"
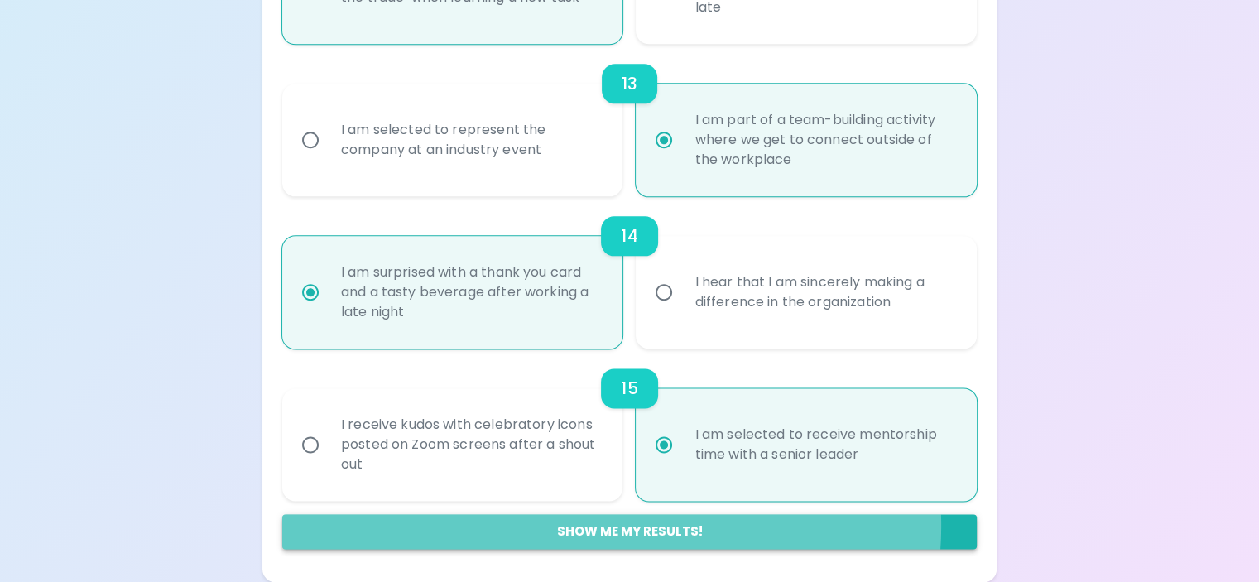
click at [716, 525] on button "Show me my results!" at bounding box center [629, 531] width 694 height 35
radio input "false"
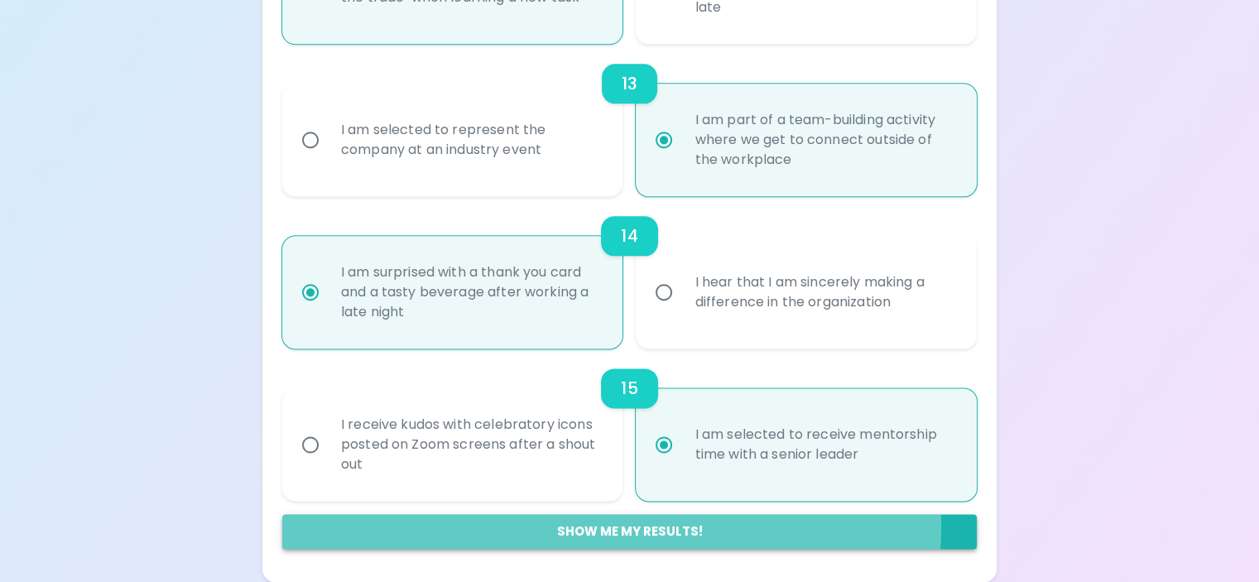
radio input "false"
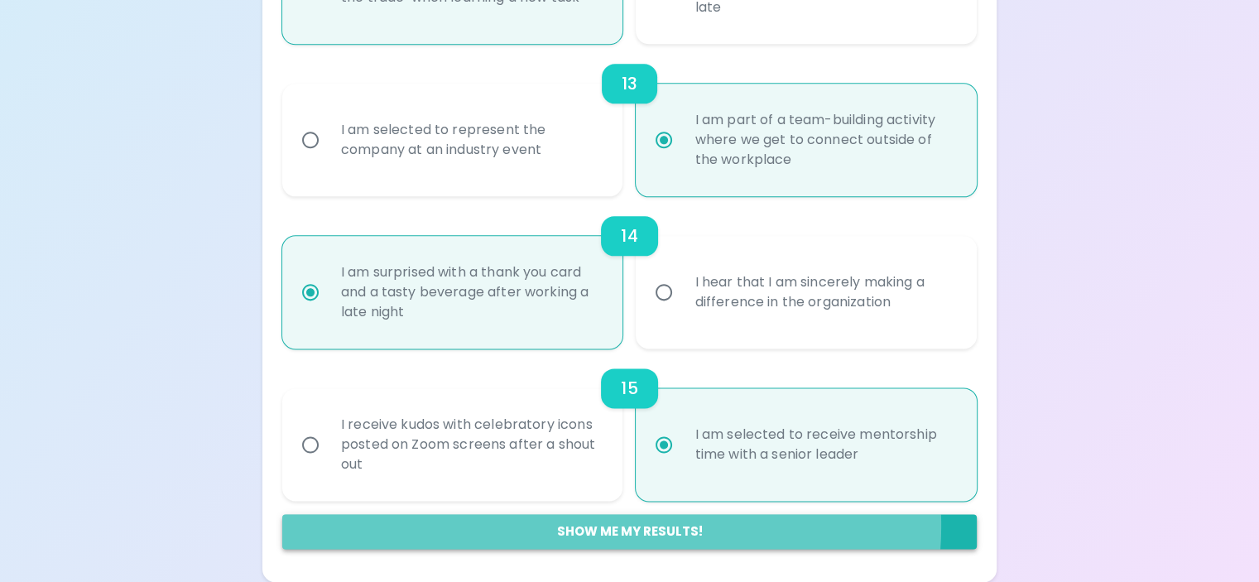
radio input "false"
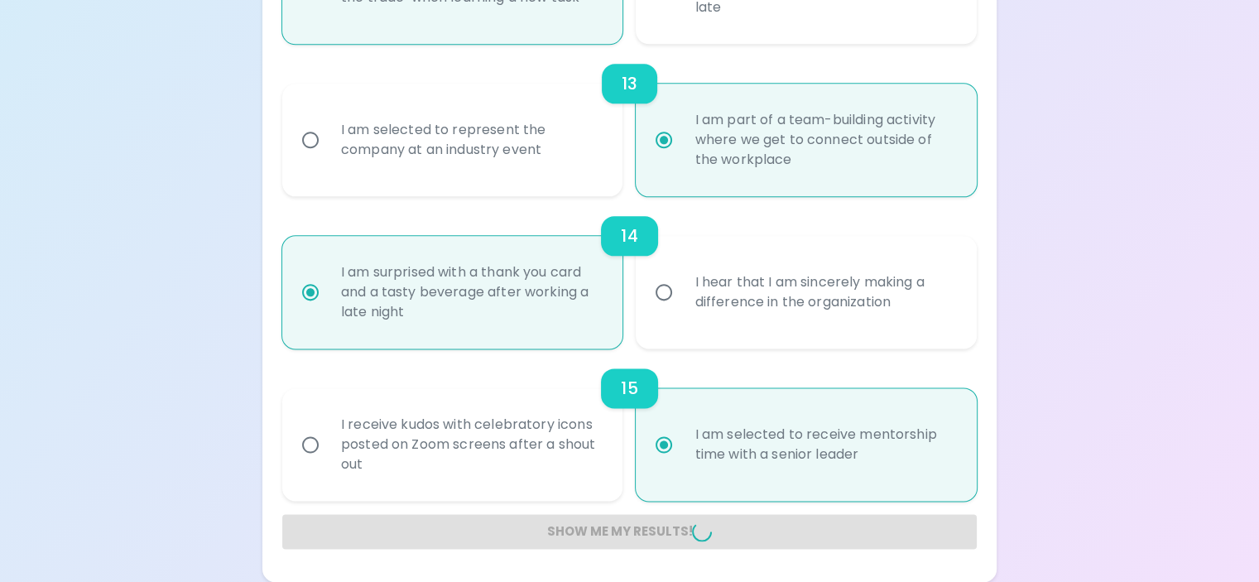
radio input "false"
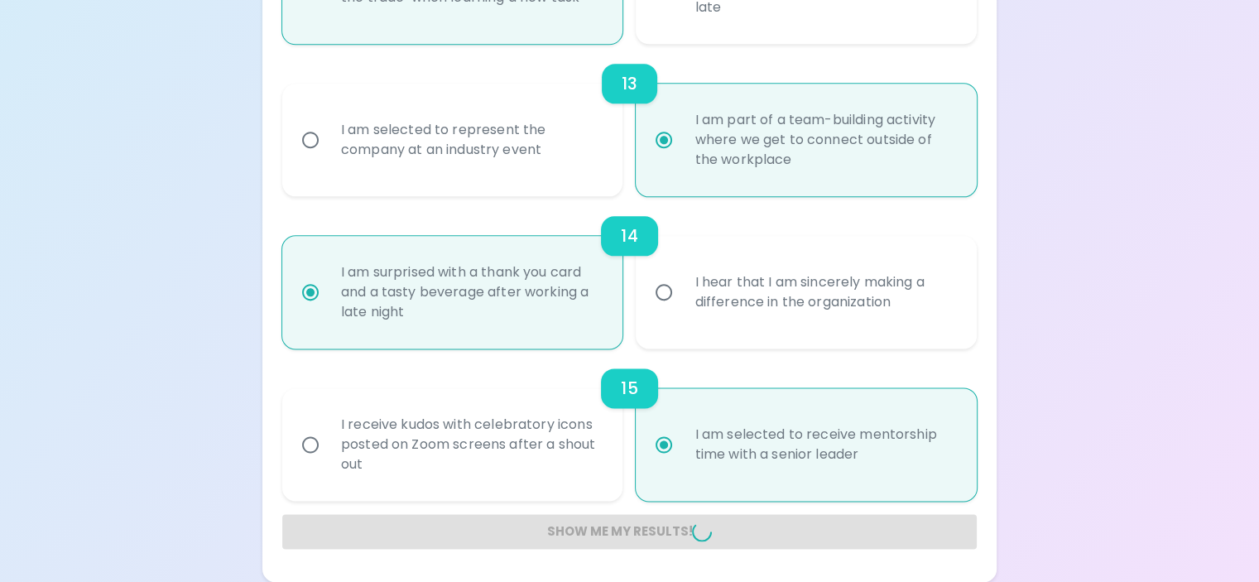
radio input "false"
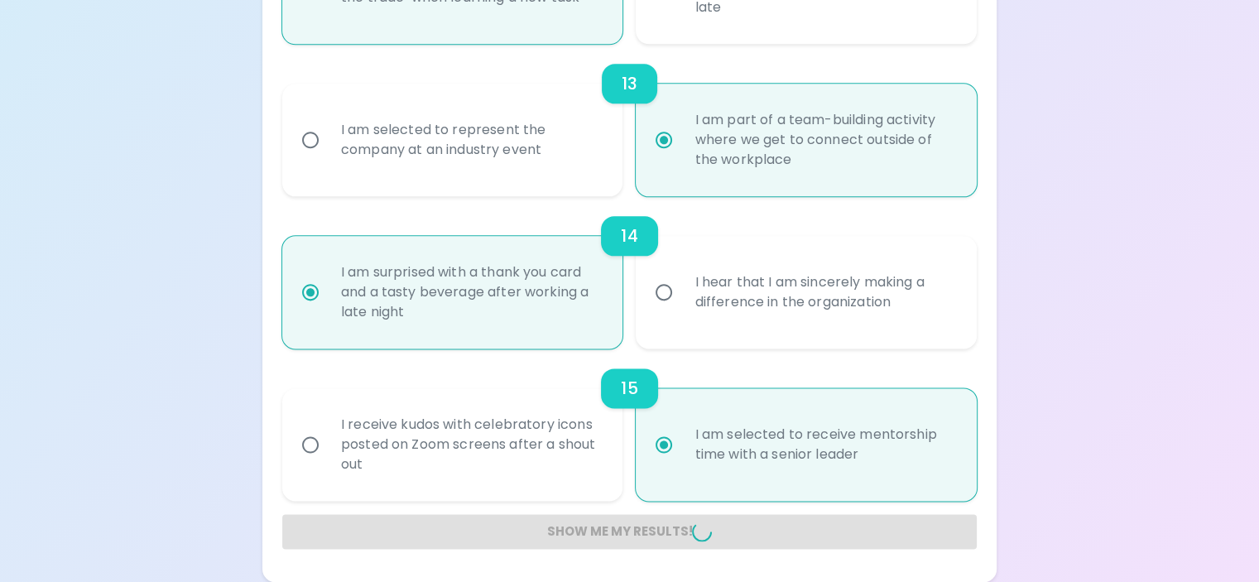
radio input "false"
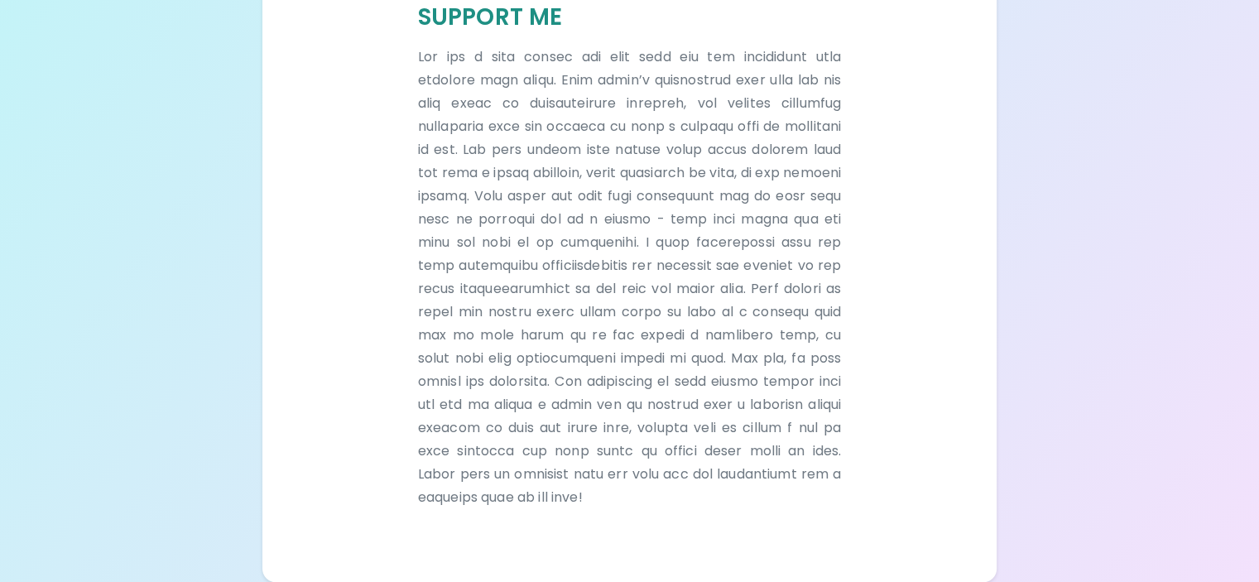
scroll to position [748, 0]
